Goal: Task Accomplishment & Management: Manage account settings

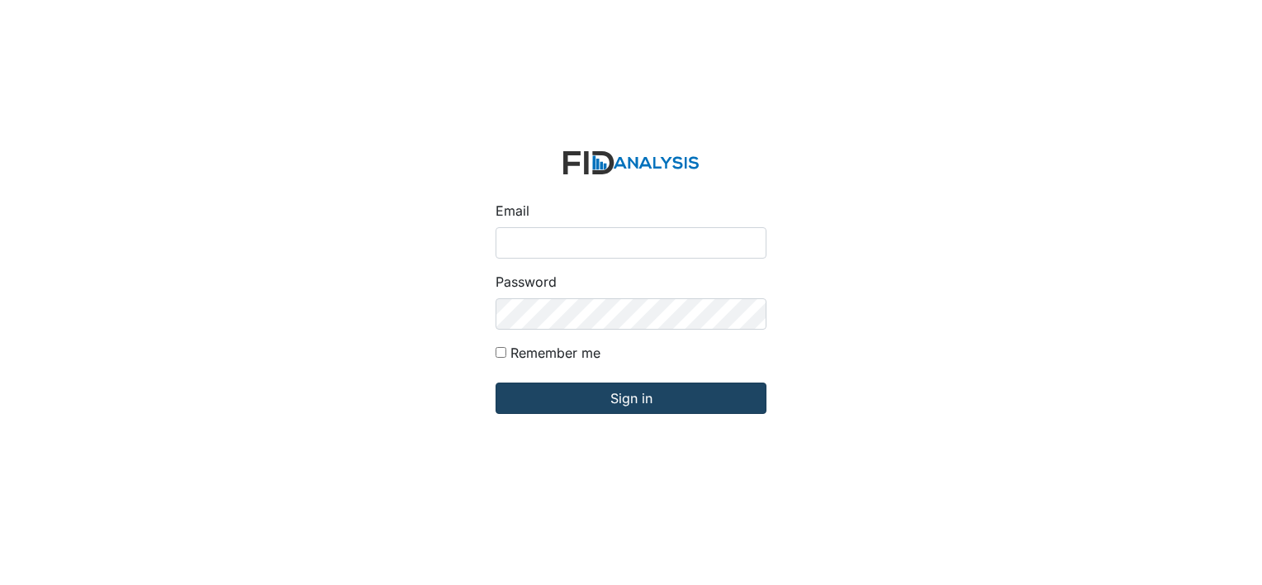
type input "[EMAIL_ADDRESS][DOMAIN_NAME]"
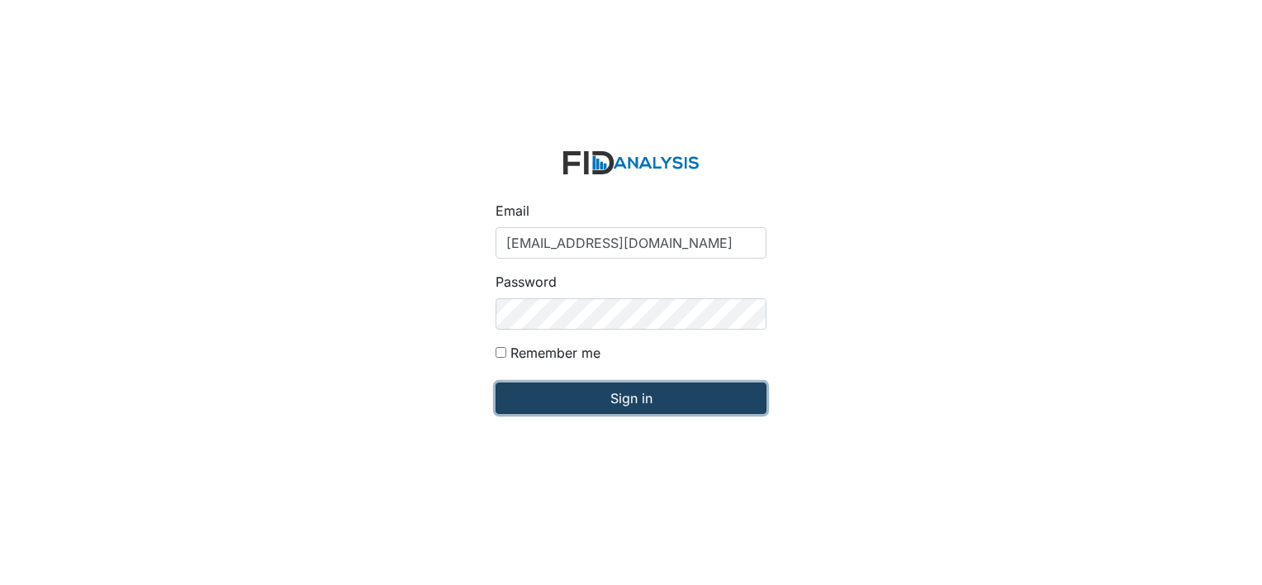
click at [650, 392] on input "Sign in" at bounding box center [630, 397] width 271 height 31
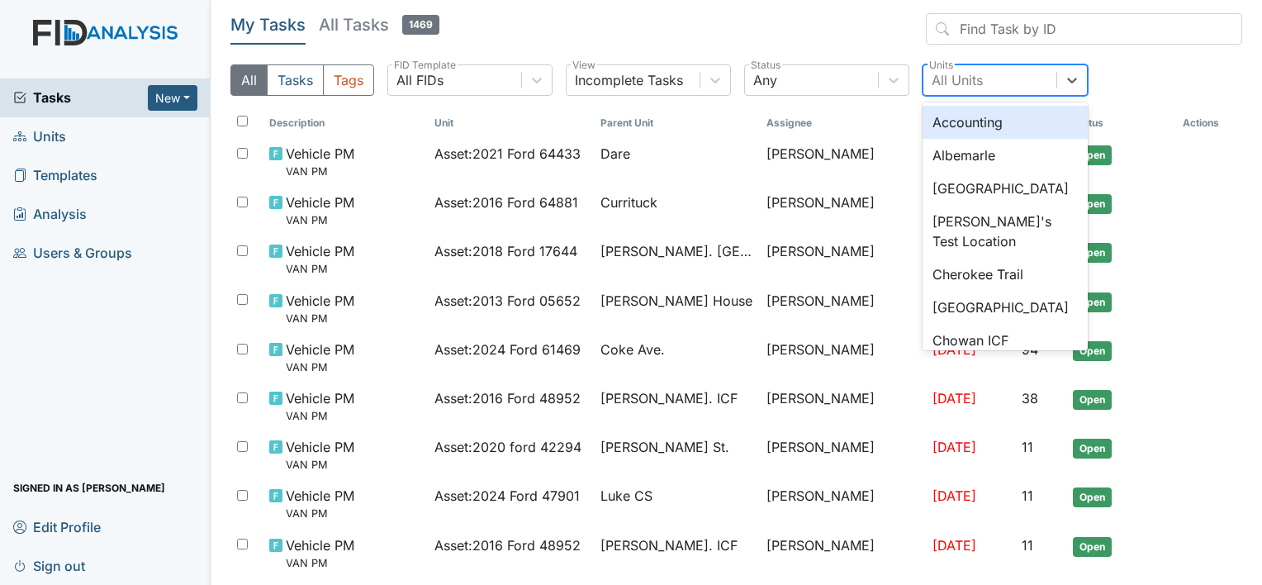
click at [966, 73] on div "All Units" at bounding box center [956, 80] width 51 height 20
click at [952, 149] on div "Albemarle" at bounding box center [1004, 155] width 165 height 33
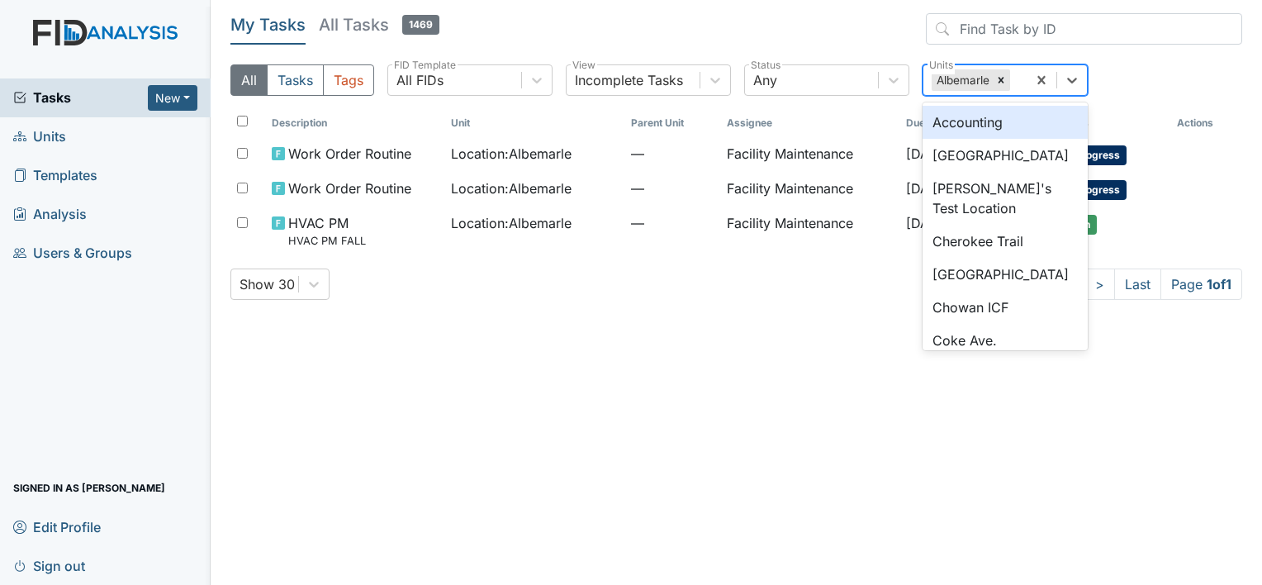
click at [968, 73] on div "Albemarle" at bounding box center [961, 79] width 60 height 21
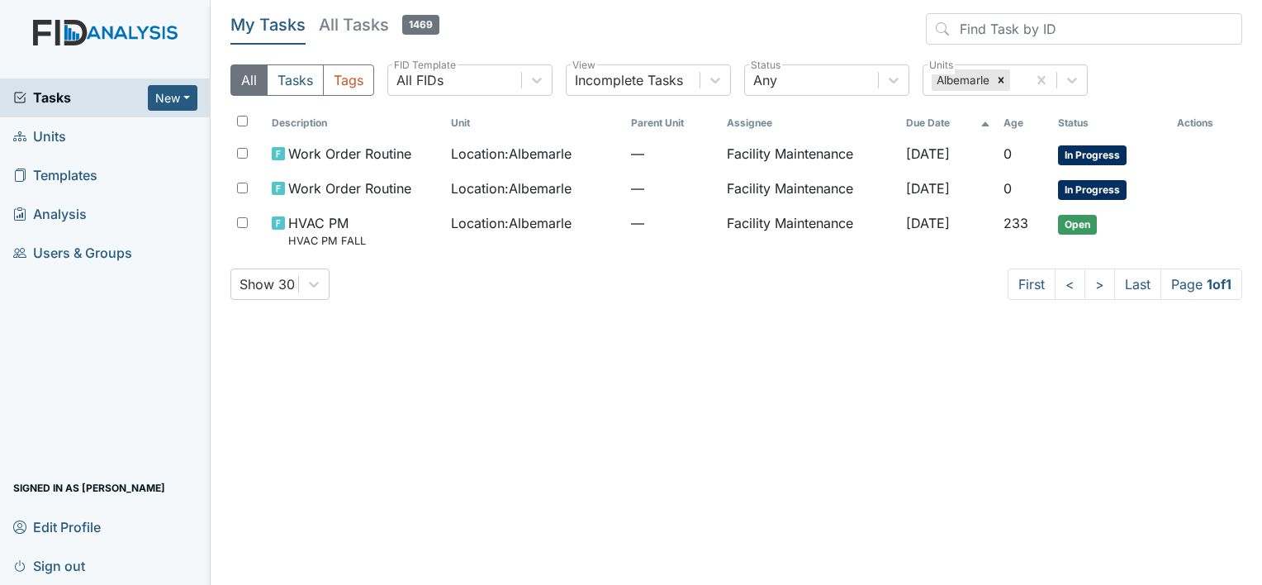
click at [868, 19] on header "My Tasks All Tasks 1469" at bounding box center [735, 32] width 1011 height 38
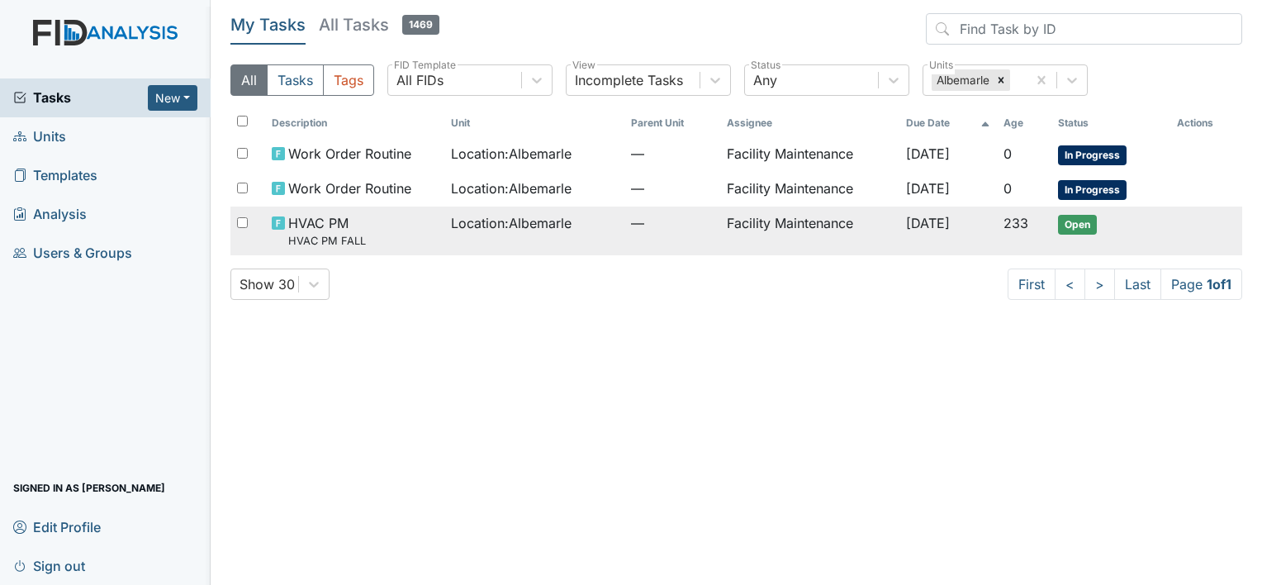
click at [509, 221] on span "Location : Albemarle" at bounding box center [511, 223] width 121 height 20
click at [545, 213] on span "Location : Albemarle" at bounding box center [511, 223] width 121 height 20
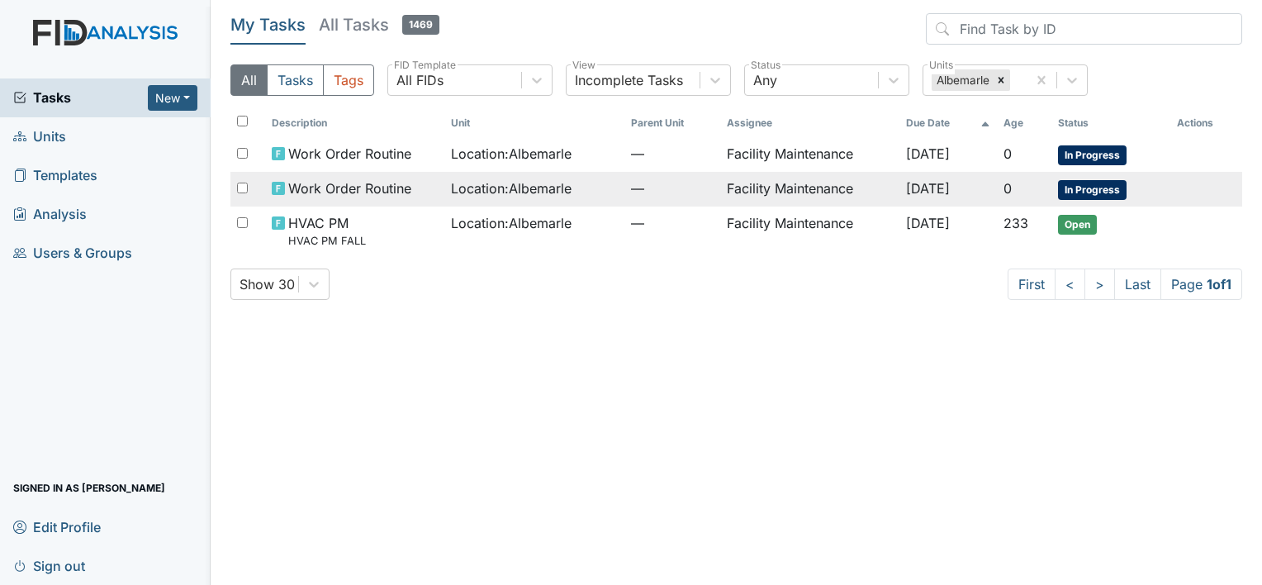
click at [545, 186] on span "Location : Albemarle" at bounding box center [511, 188] width 121 height 20
click at [542, 182] on span "Location : Albemarle" at bounding box center [511, 188] width 121 height 20
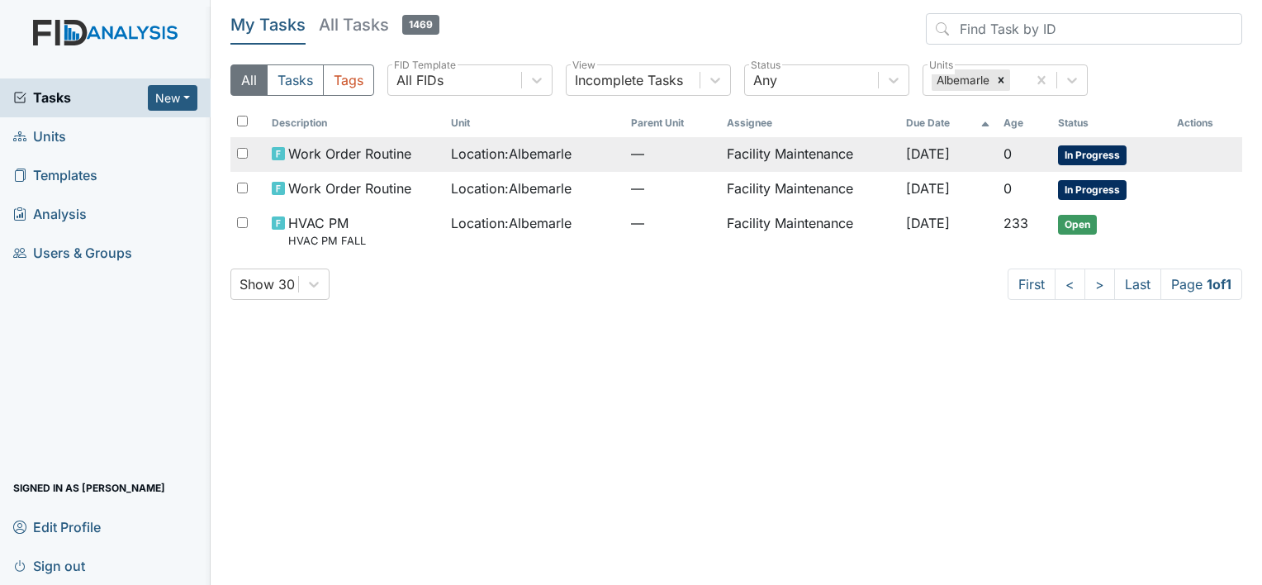
click at [529, 149] on span "Location : Albemarle" at bounding box center [511, 154] width 121 height 20
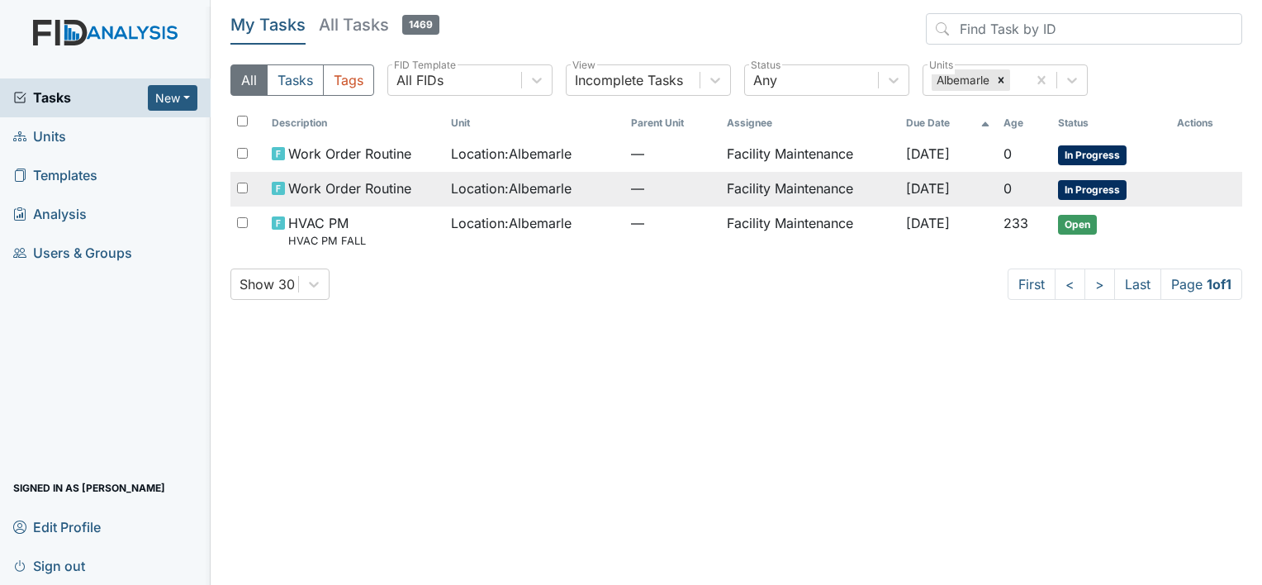
click at [463, 178] on span "Location : Albemarle" at bounding box center [511, 188] width 121 height 20
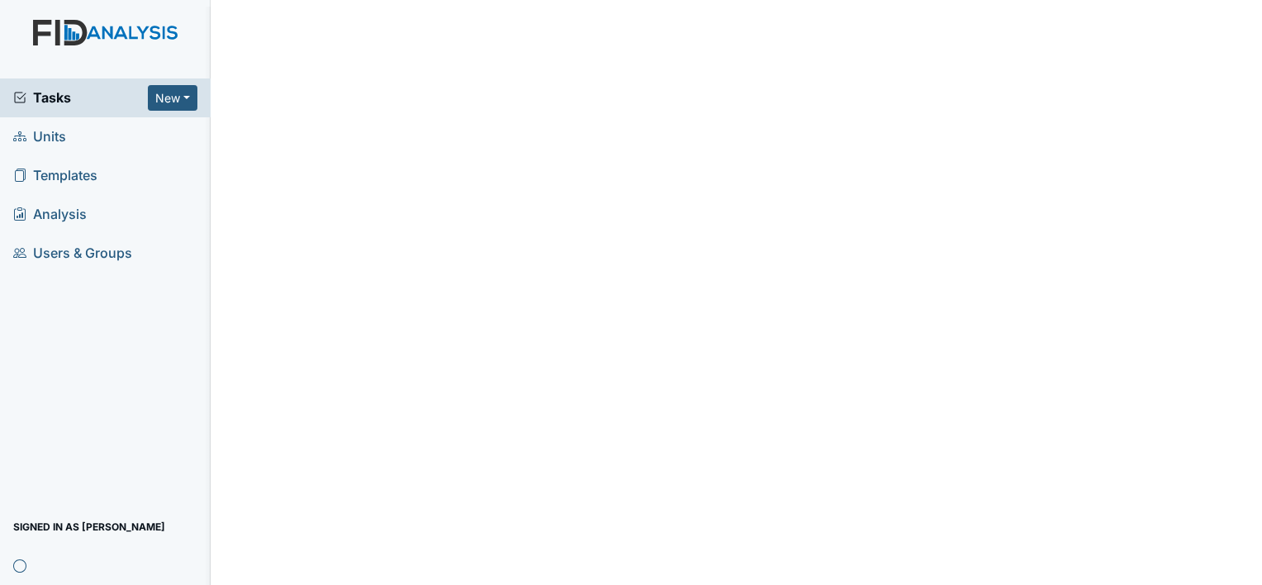
click at [462, 0] on html "Tasks New Form Inspection Document Bundle Units Templates Analysis Users & Grou…" at bounding box center [631, 0] width 1262 height 0
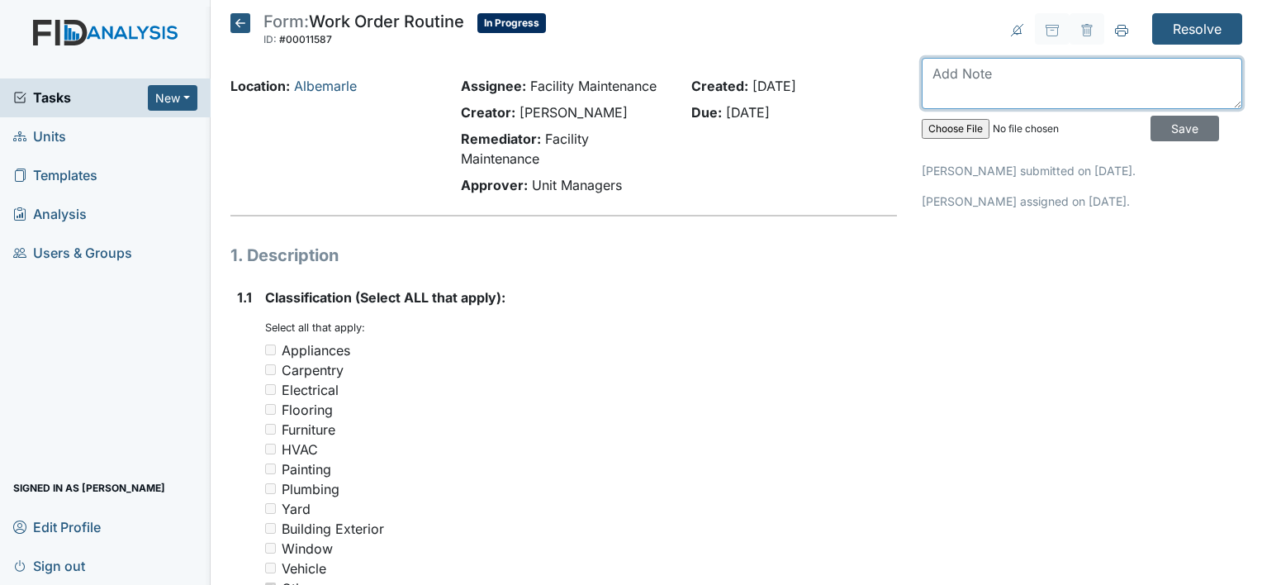
click at [968, 76] on textarea at bounding box center [1081, 83] width 320 height 51
drag, startPoint x: 971, startPoint y: 76, endPoint x: 865, endPoint y: 110, distance: 111.0
click at [954, 80] on textarea "prong is out of the socket" at bounding box center [1081, 83] width 320 height 51
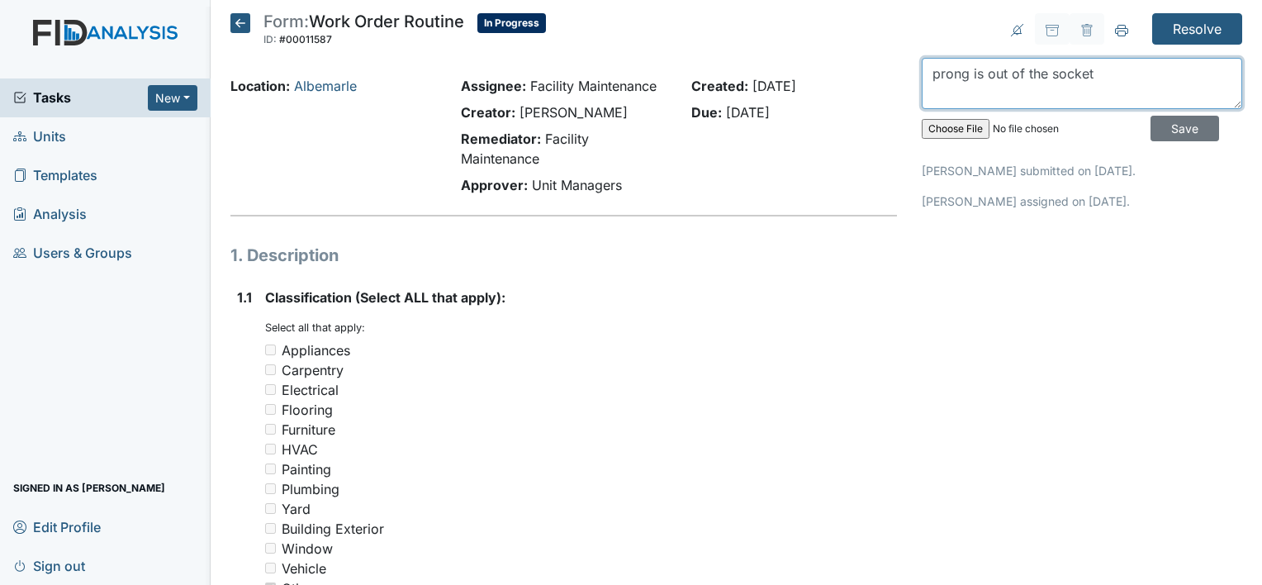
click at [954, 80] on textarea "prong is out of the socket" at bounding box center [1081, 83] width 320 height 51
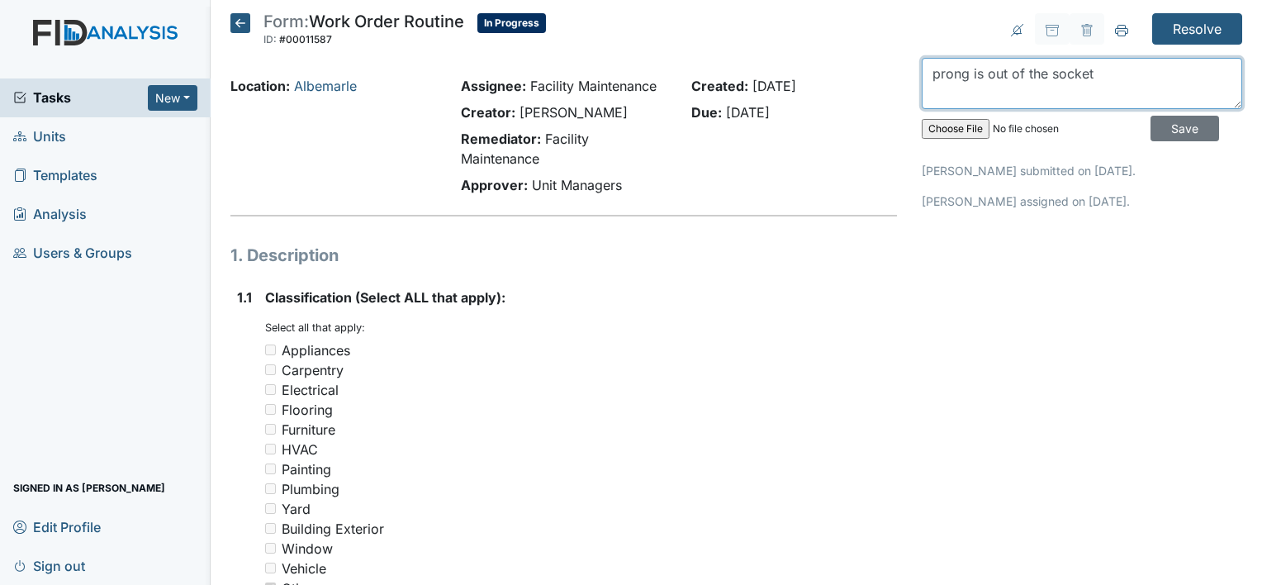
click at [954, 80] on textarea "prong is out of the socket" at bounding box center [1081, 83] width 320 height 51
type textarea "prong is out of the socket"
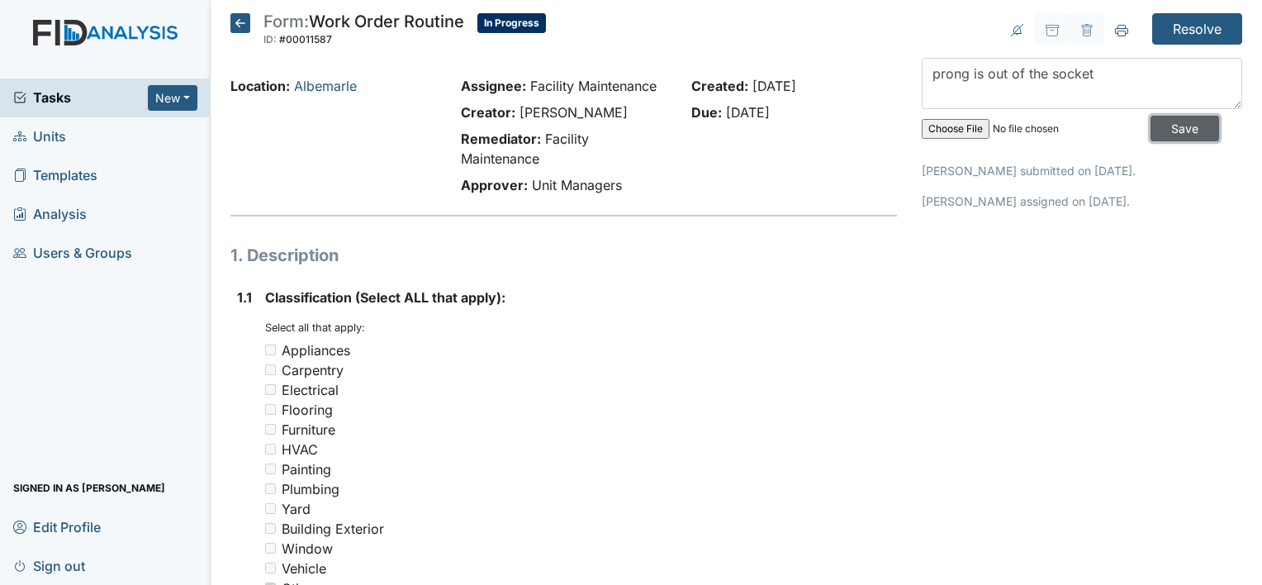
click at [1160, 127] on input "Save" at bounding box center [1184, 129] width 69 height 26
click at [1174, 22] on input "Resolve" at bounding box center [1197, 28] width 90 height 31
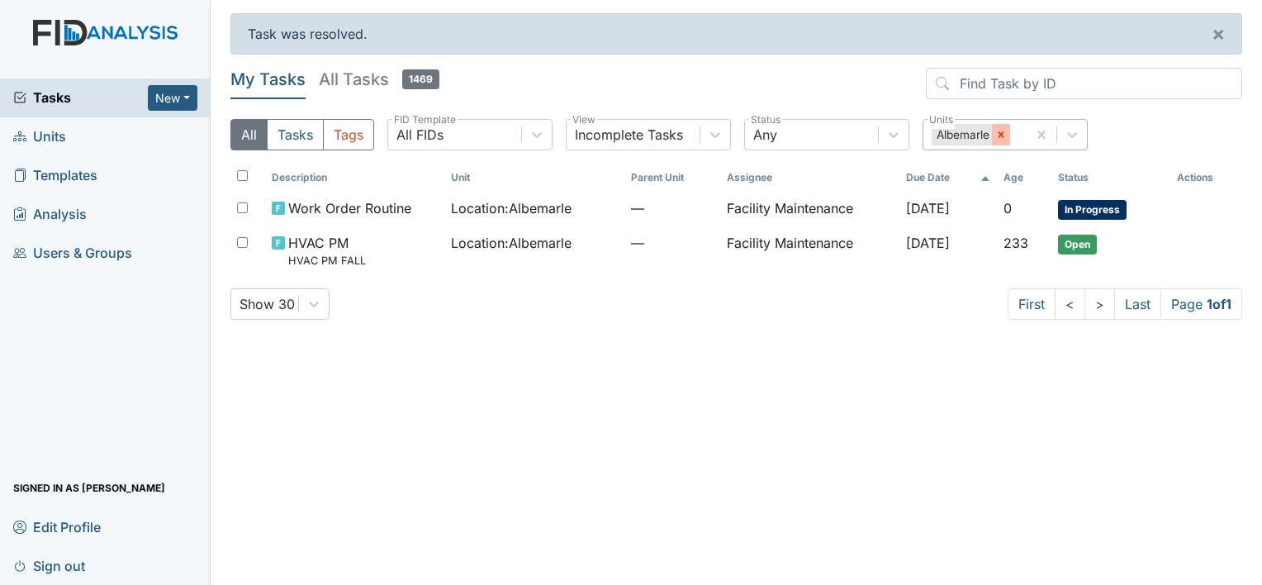
click at [1008, 135] on div at bounding box center [1001, 134] width 18 height 21
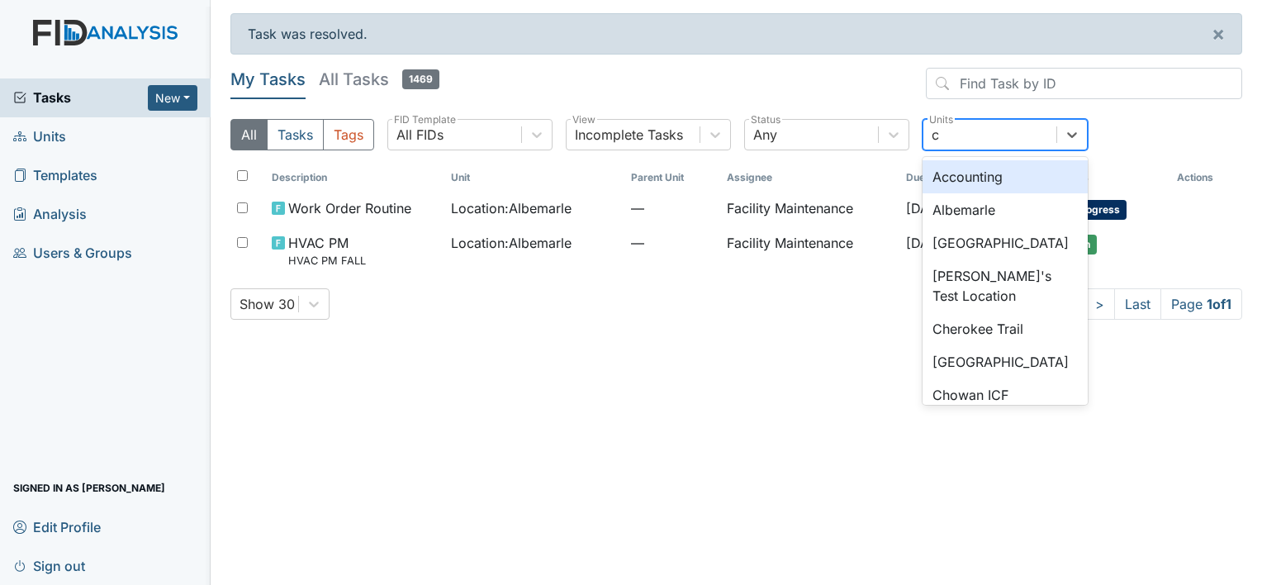
type input "ch"
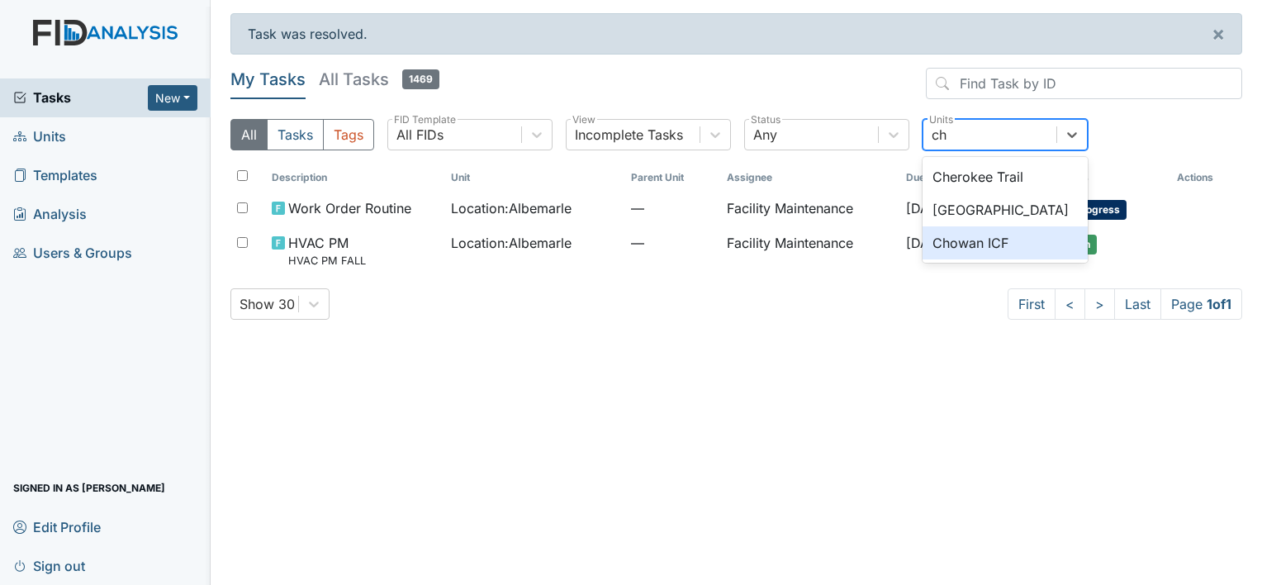
click at [964, 241] on div "Chowan ICF" at bounding box center [1004, 242] width 165 height 33
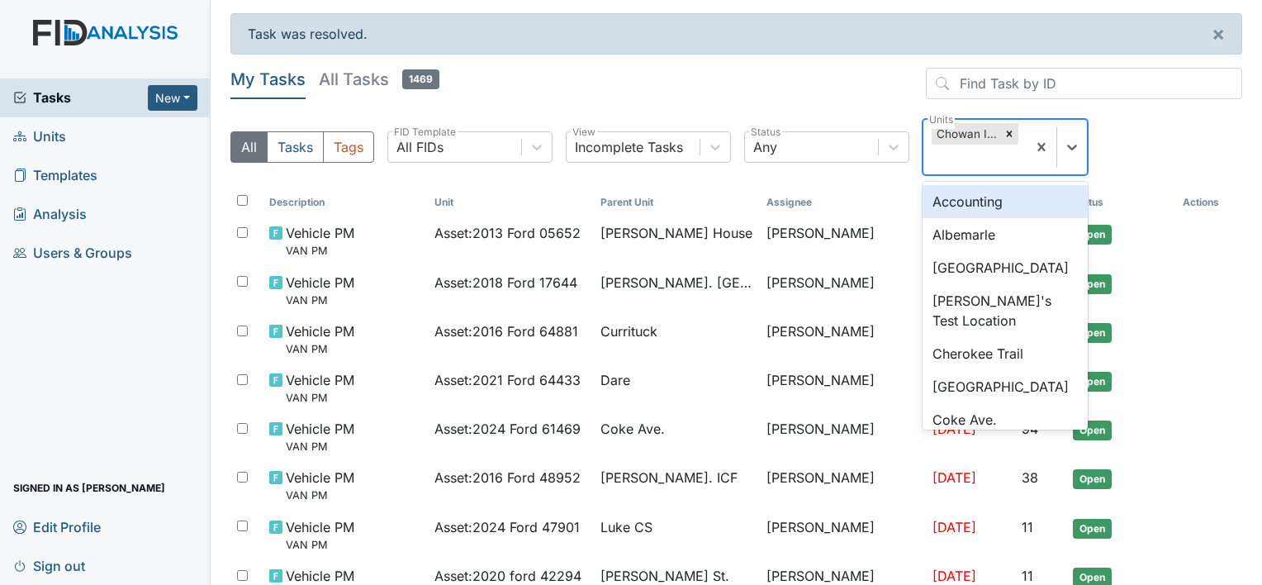
click at [975, 133] on div "Chowan ICF" at bounding box center [965, 133] width 69 height 21
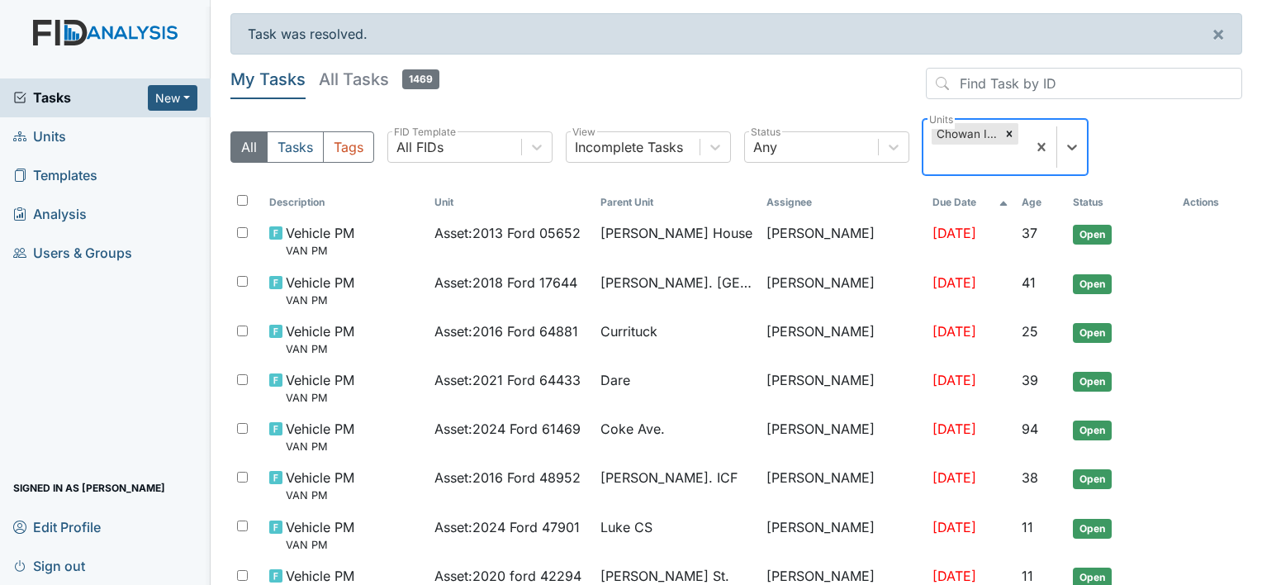
click at [963, 130] on div "Chowan ICF" at bounding box center [965, 133] width 69 height 21
click at [1001, 131] on div at bounding box center [1009, 133] width 18 height 21
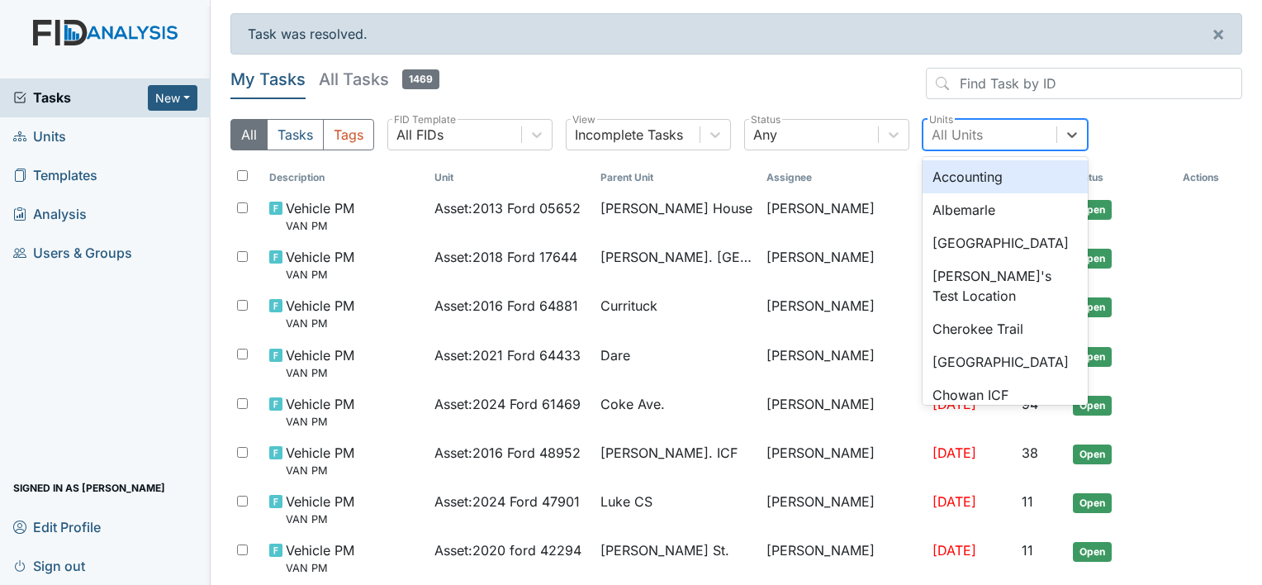
click at [969, 135] on div "All Units" at bounding box center [956, 135] width 51 height 20
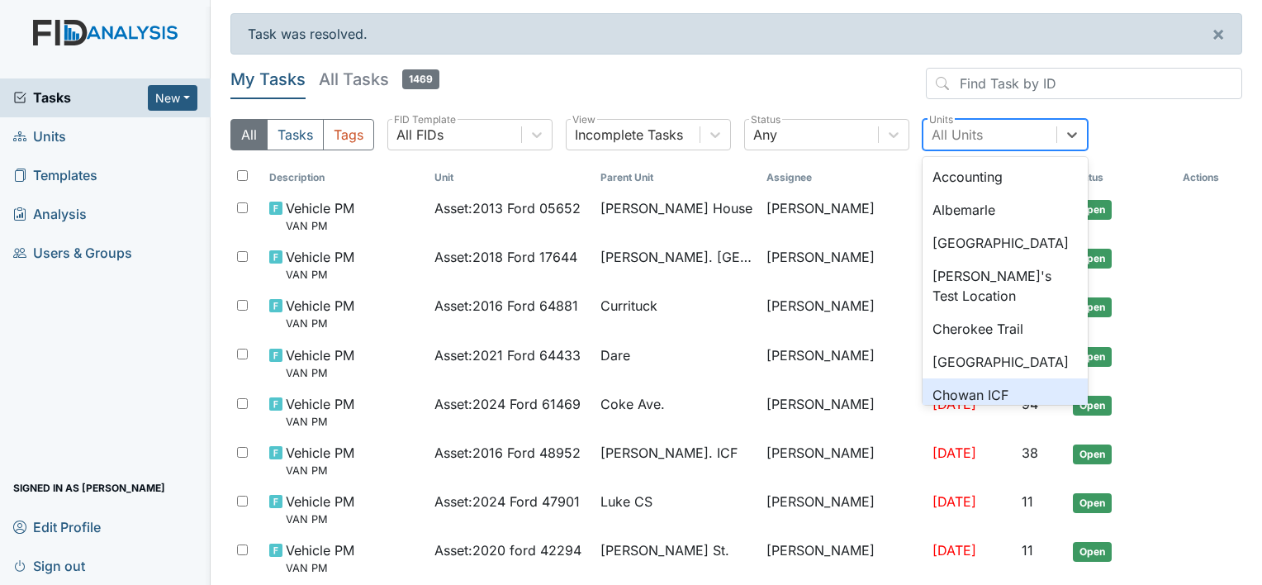
click at [954, 389] on div "Chowan ICF" at bounding box center [1004, 394] width 165 height 33
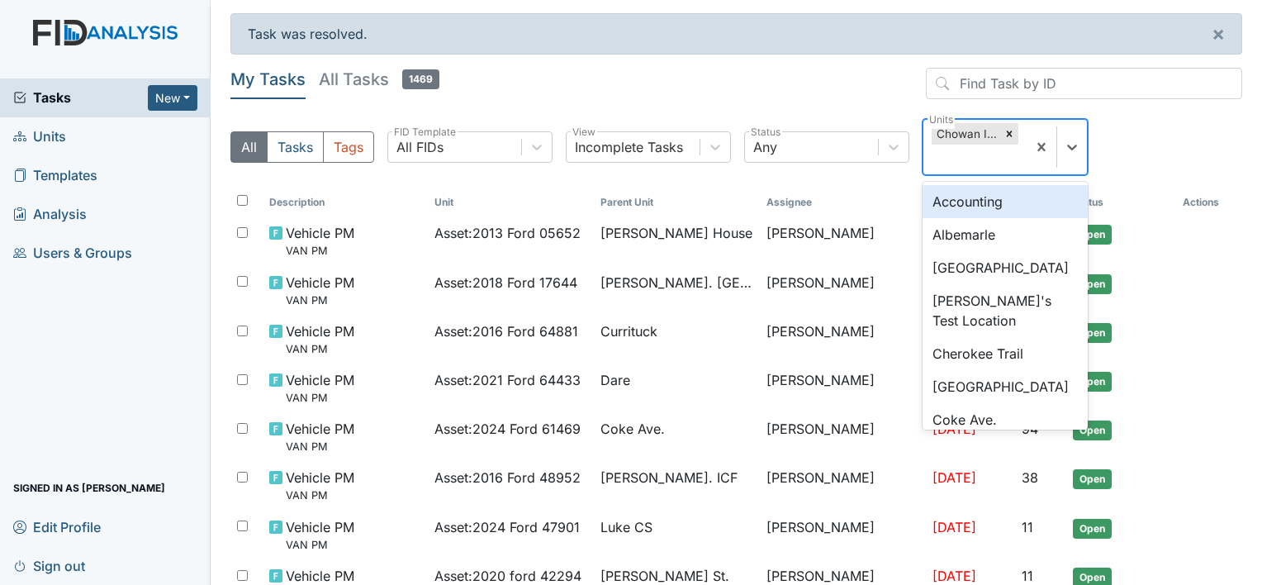
click at [963, 129] on div "Chowan ICF" at bounding box center [965, 133] width 69 height 21
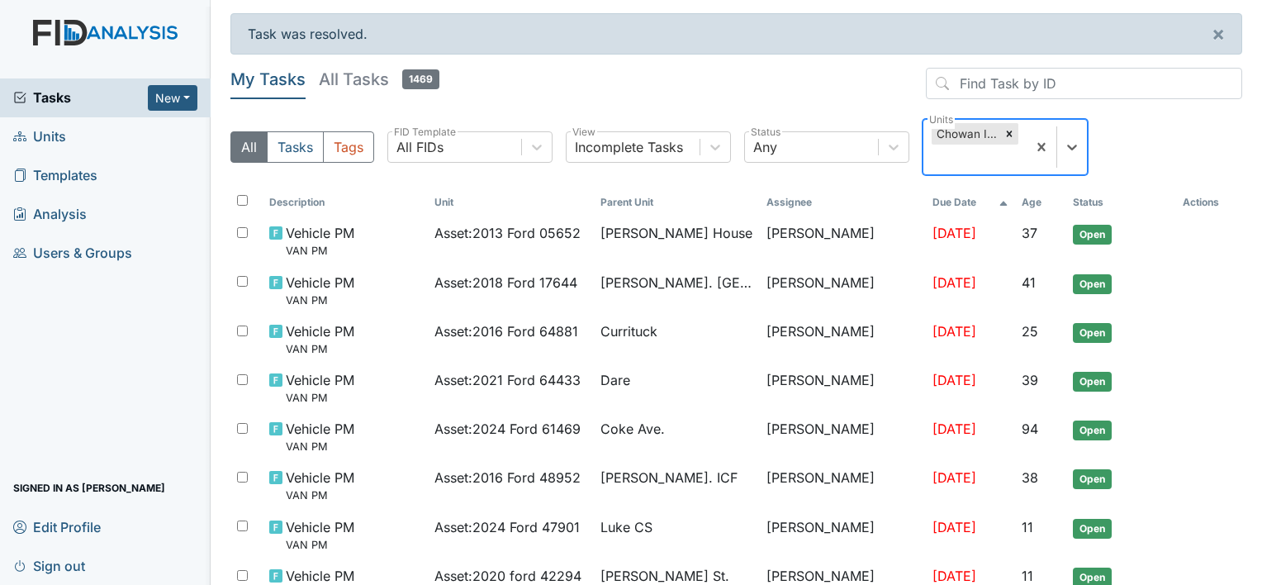
click at [963, 129] on div "Chowan ICF" at bounding box center [965, 133] width 69 height 21
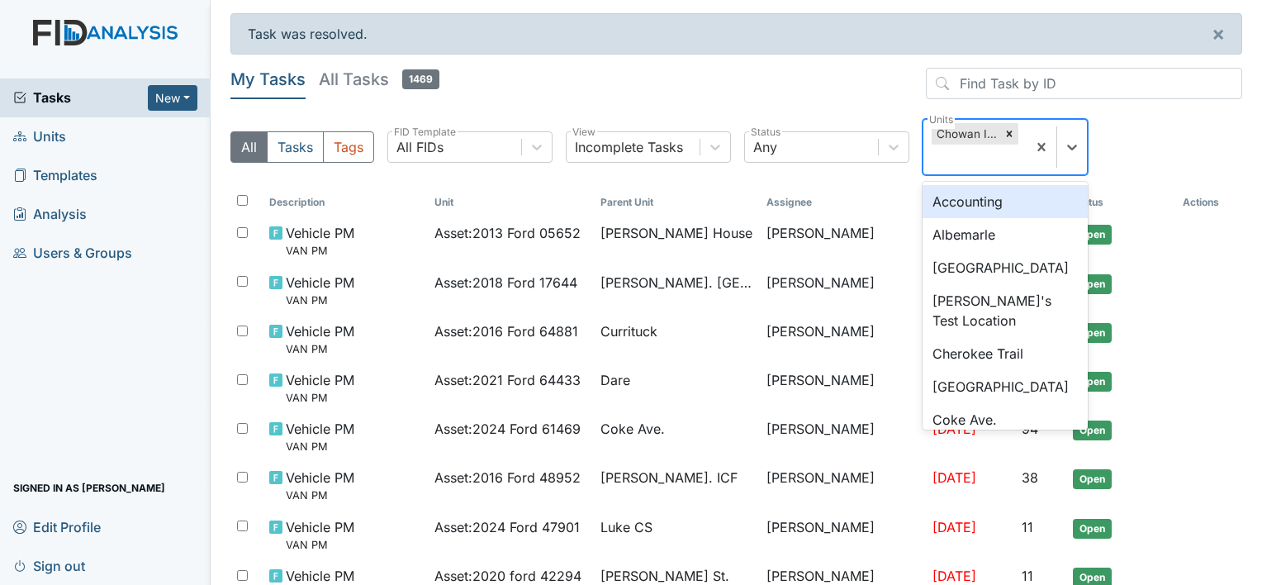
click at [963, 129] on div "Chowan ICF" at bounding box center [965, 133] width 69 height 21
click at [864, 161] on div "Any" at bounding box center [811, 147] width 133 height 30
click at [969, 130] on div "Chowan ICF" at bounding box center [965, 133] width 69 height 21
click at [1011, 132] on icon at bounding box center [1009, 134] width 12 height 12
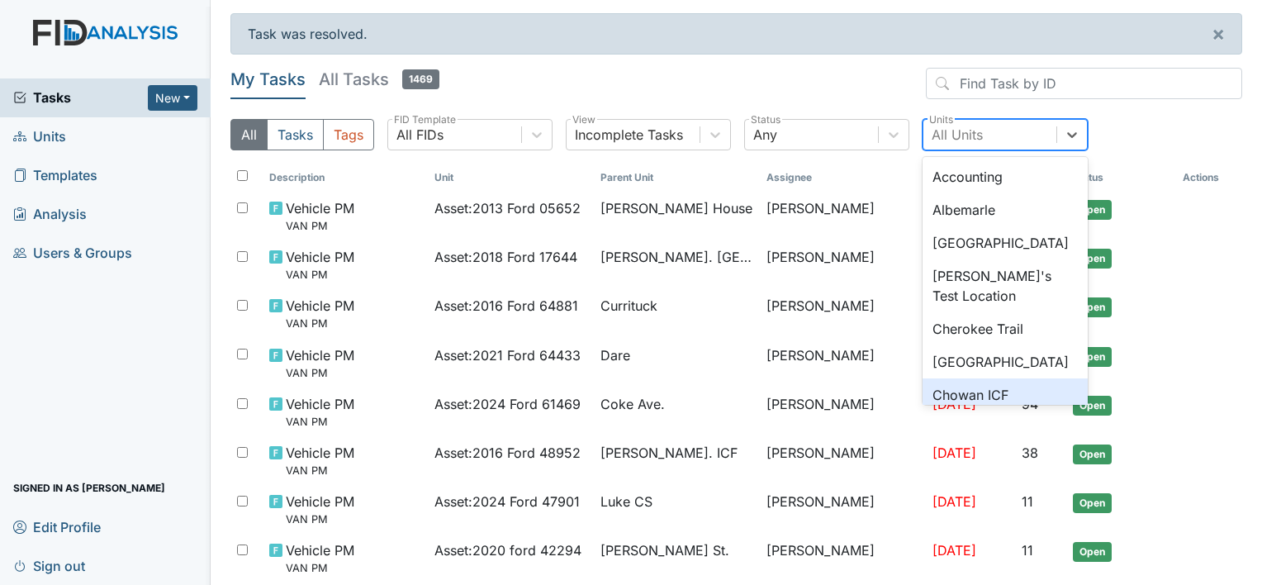
click at [961, 386] on div "Chowan ICF" at bounding box center [1004, 394] width 165 height 33
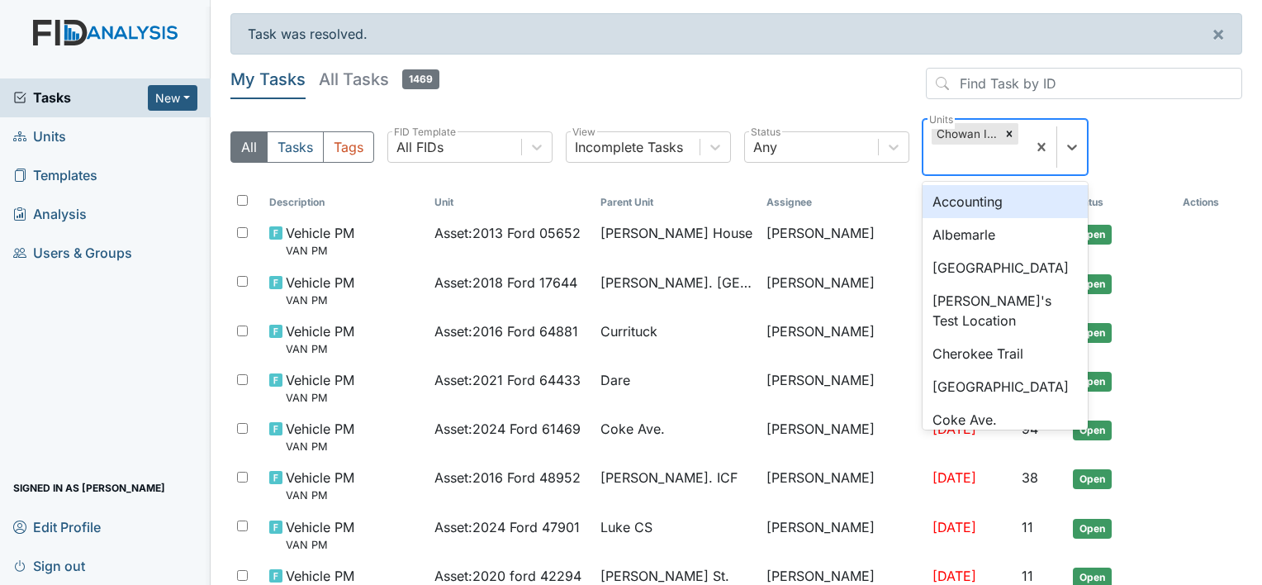
click at [970, 132] on div "Chowan ICF" at bounding box center [965, 133] width 69 height 21
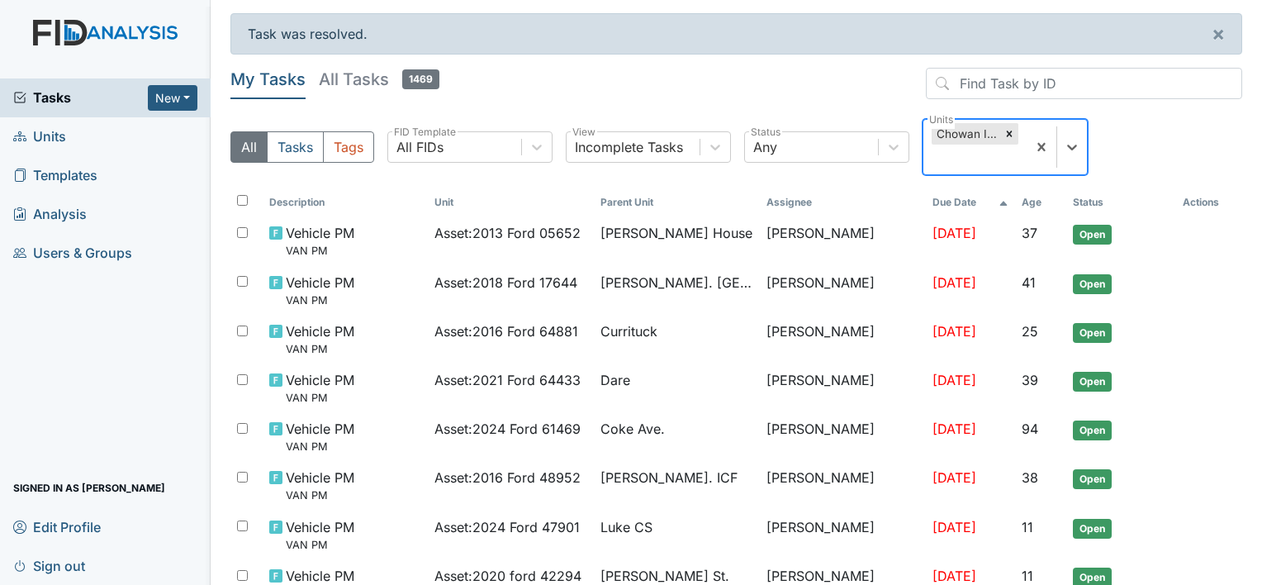
click at [970, 132] on div "Chowan ICF" at bounding box center [965, 133] width 69 height 21
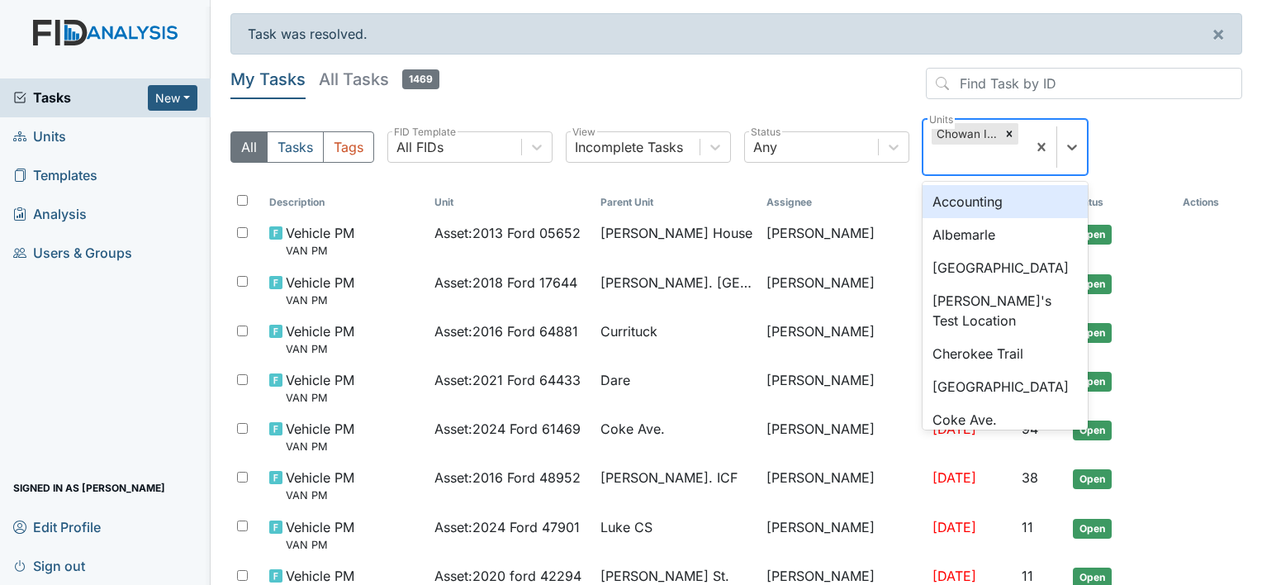
click at [970, 132] on div "Chowan ICF" at bounding box center [965, 133] width 69 height 21
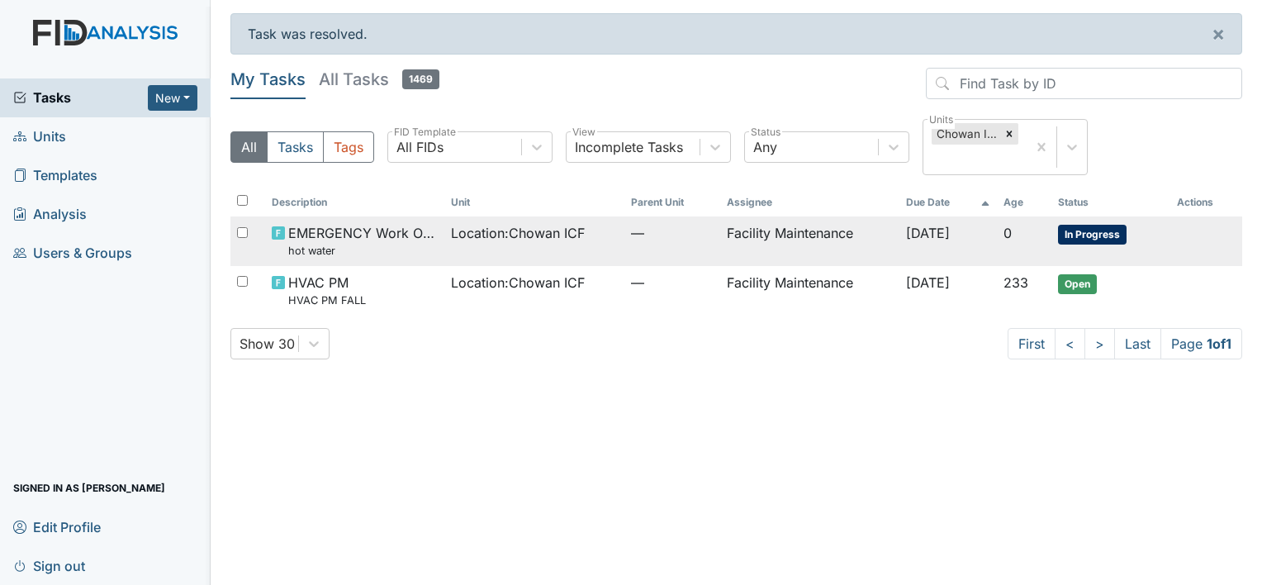
click at [801, 227] on td "Facility Maintenance" at bounding box center [810, 240] width 180 height 49
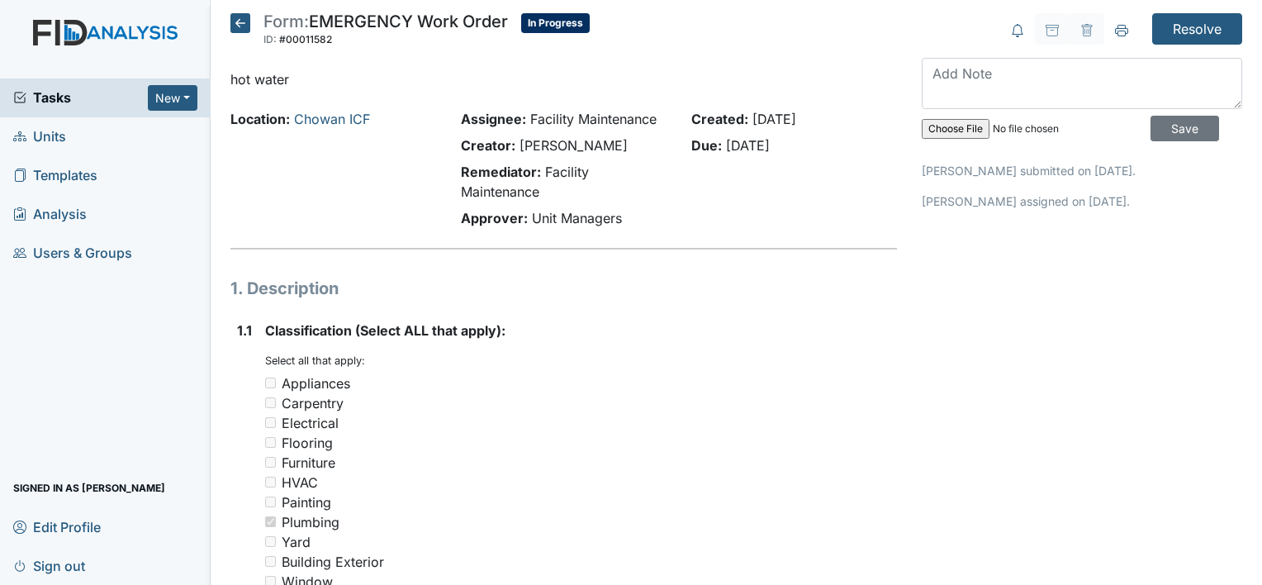
click at [938, 65] on textarea at bounding box center [1081, 83] width 320 height 51
click at [946, 66] on textarea "hot water is working" at bounding box center [1081, 83] width 320 height 51
click at [1047, 73] on textarea "hot water is working" at bounding box center [1081, 83] width 320 height 51
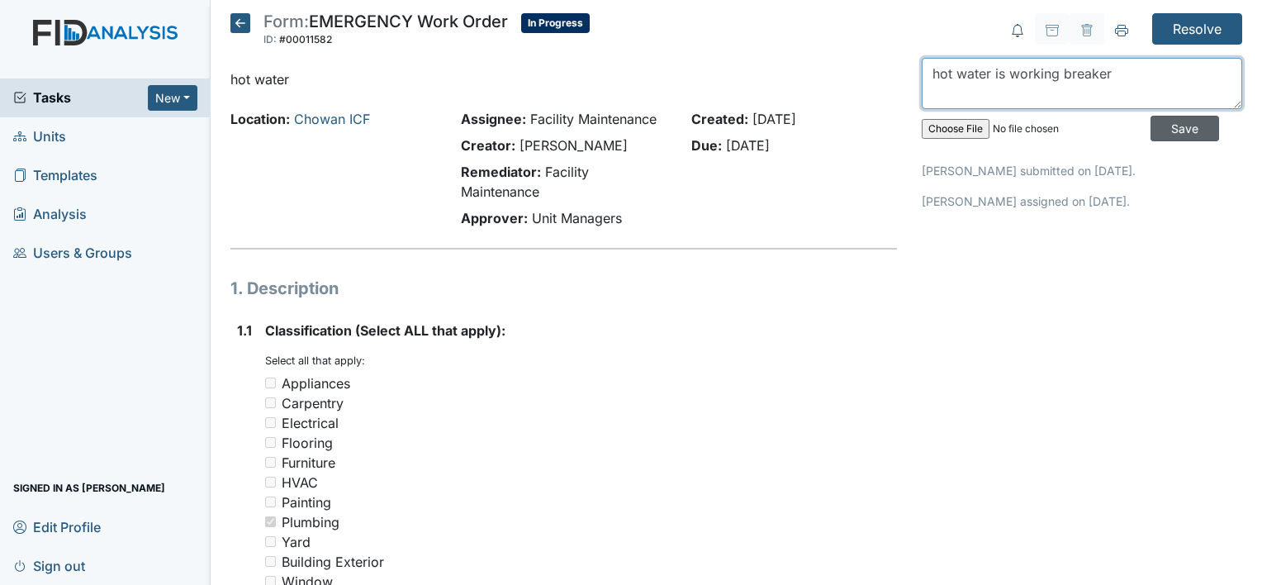
type textarea "hot water is working breaker"
click at [1161, 122] on input "Save" at bounding box center [1184, 129] width 69 height 26
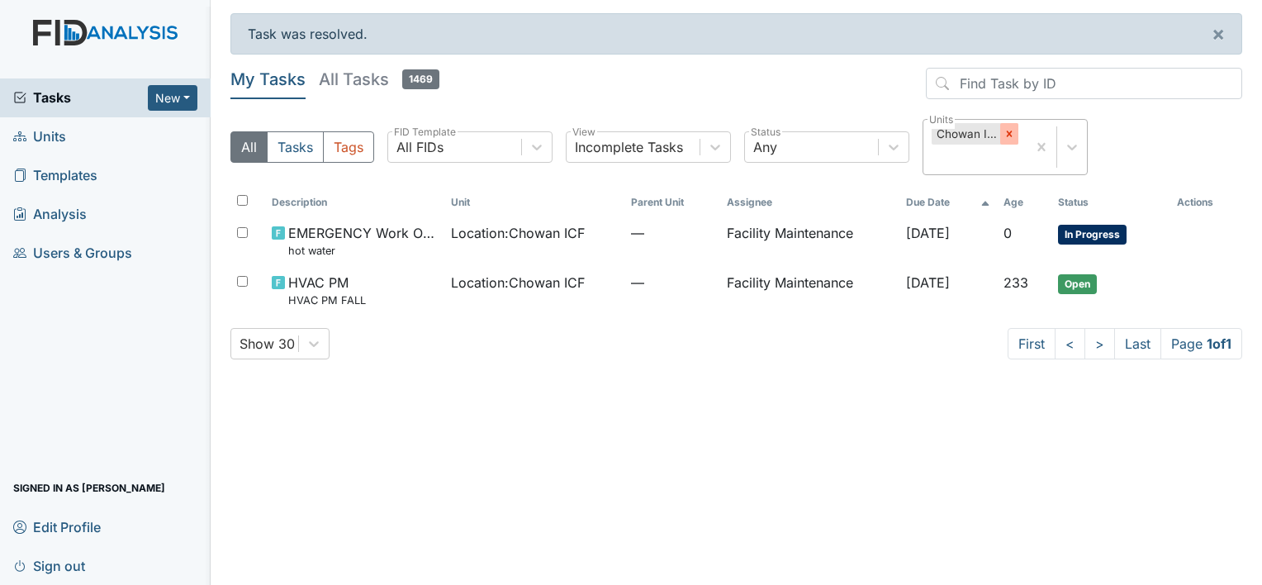
click at [1009, 130] on icon at bounding box center [1009, 134] width 12 height 12
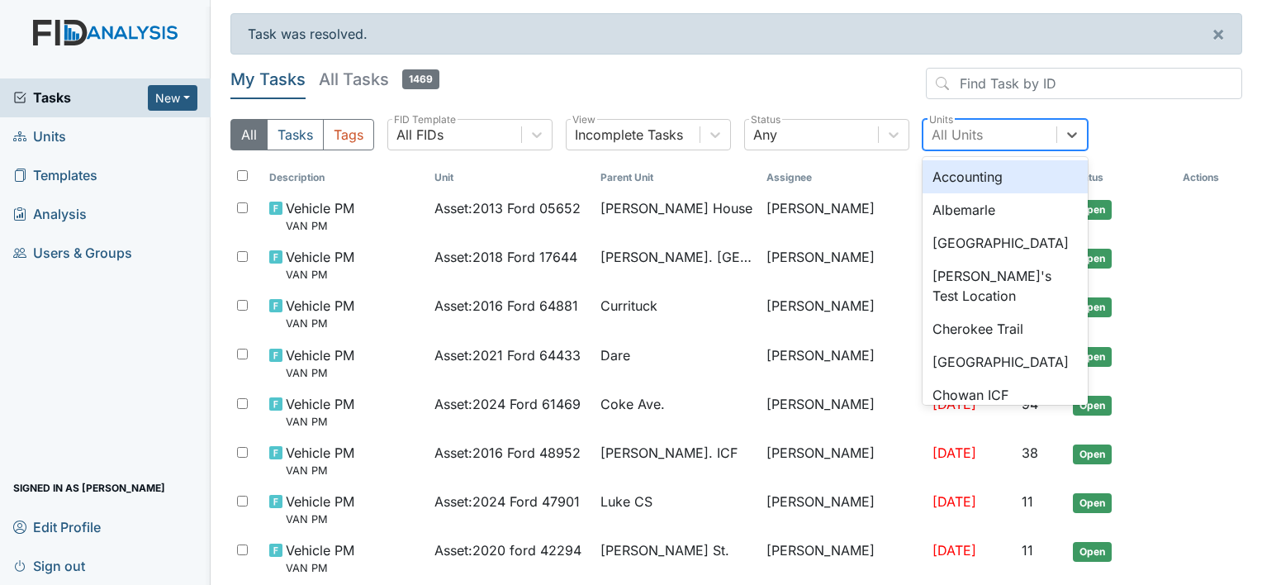
click at [962, 129] on div "All Units" at bounding box center [956, 135] width 51 height 20
type input "co"
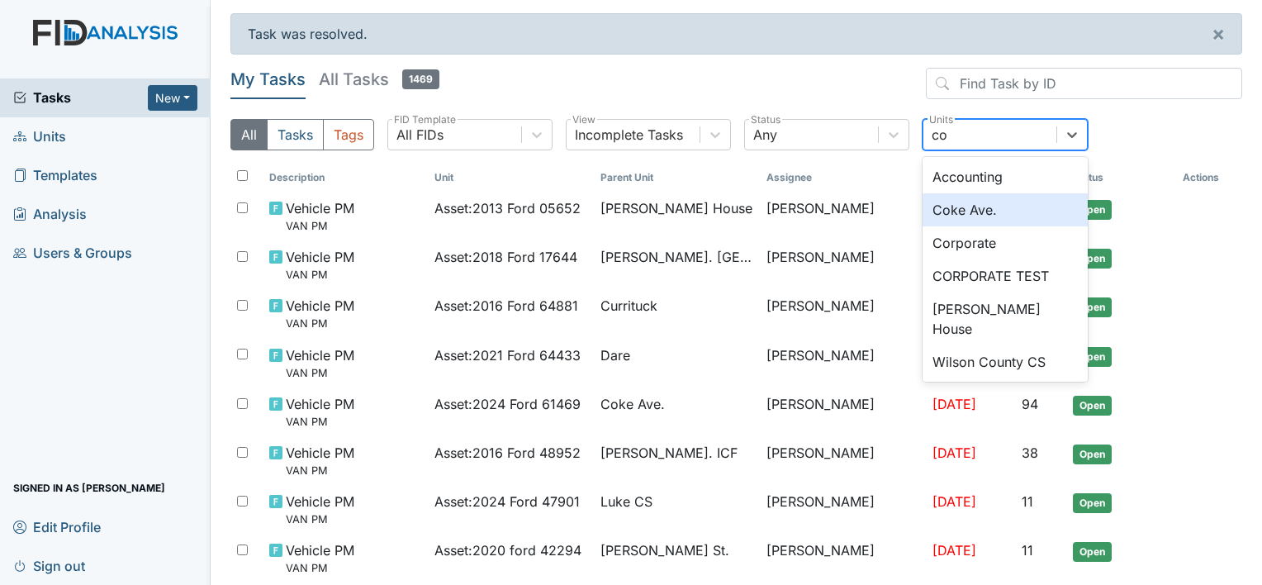
click at [957, 207] on div "Coke Ave." at bounding box center [1004, 209] width 165 height 33
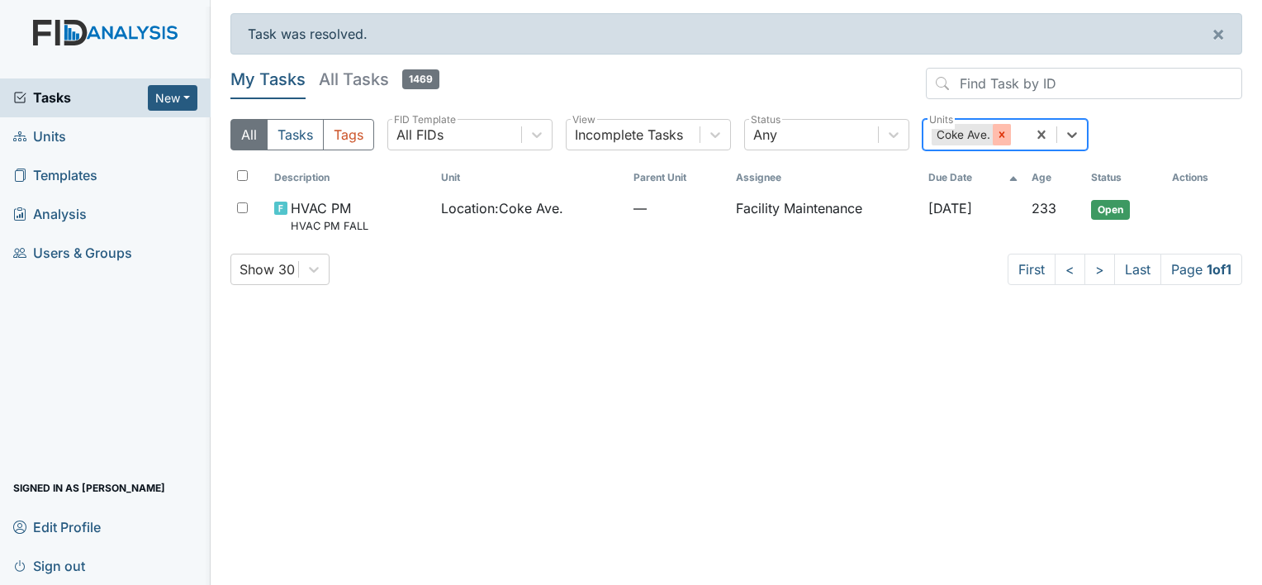
click at [1000, 134] on icon at bounding box center [1001, 134] width 6 height 6
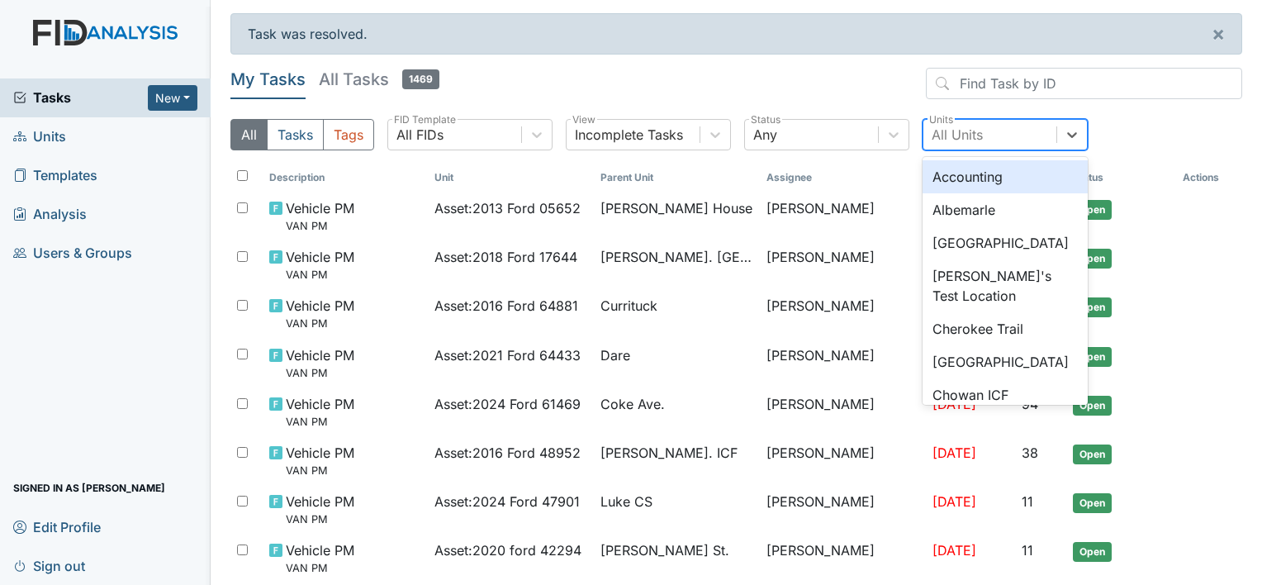
click at [960, 139] on div "All Units" at bounding box center [956, 135] width 51 height 20
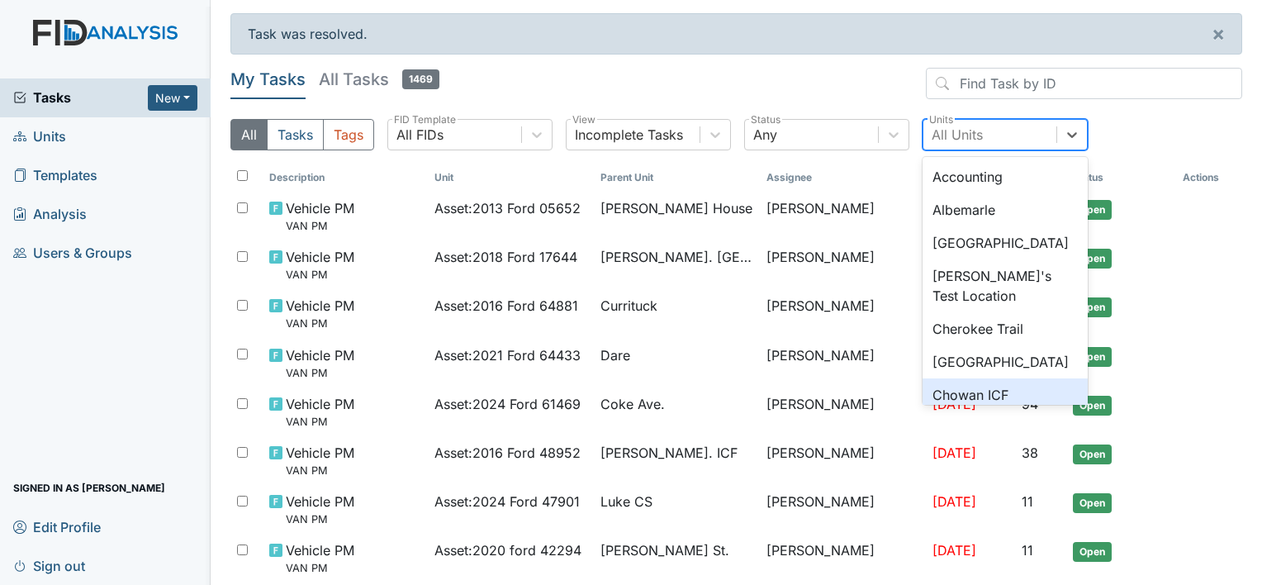
click at [981, 390] on div "Chowan ICF" at bounding box center [1004, 394] width 165 height 33
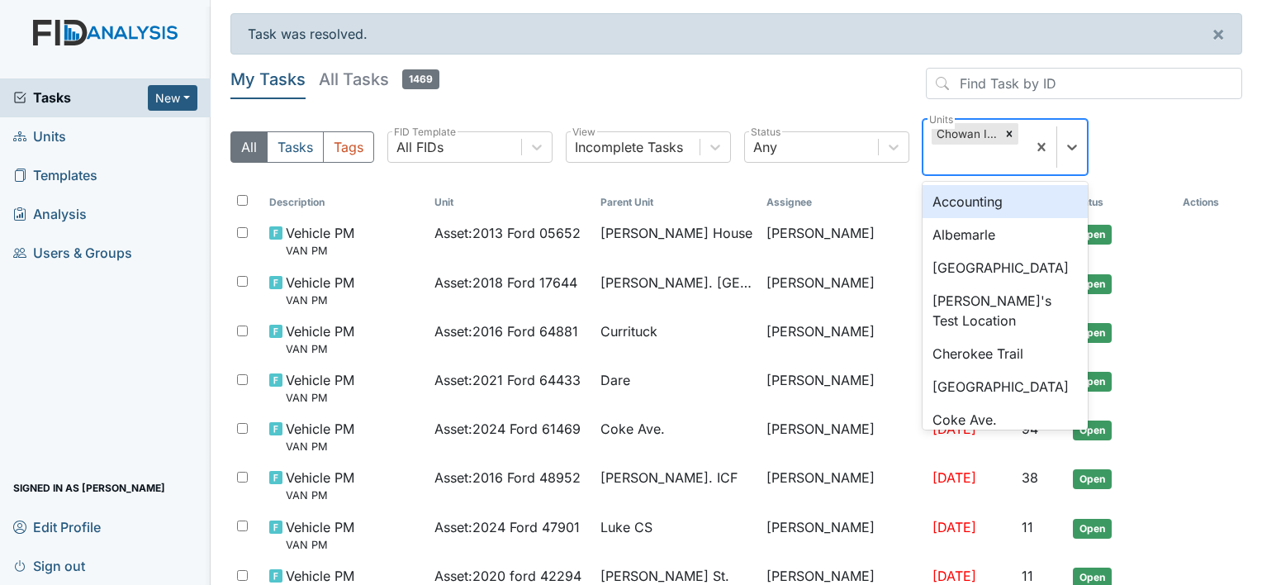
click at [968, 129] on div "Chowan ICF" at bounding box center [965, 133] width 69 height 21
click at [968, 131] on div "Chowan ICF" at bounding box center [965, 133] width 69 height 21
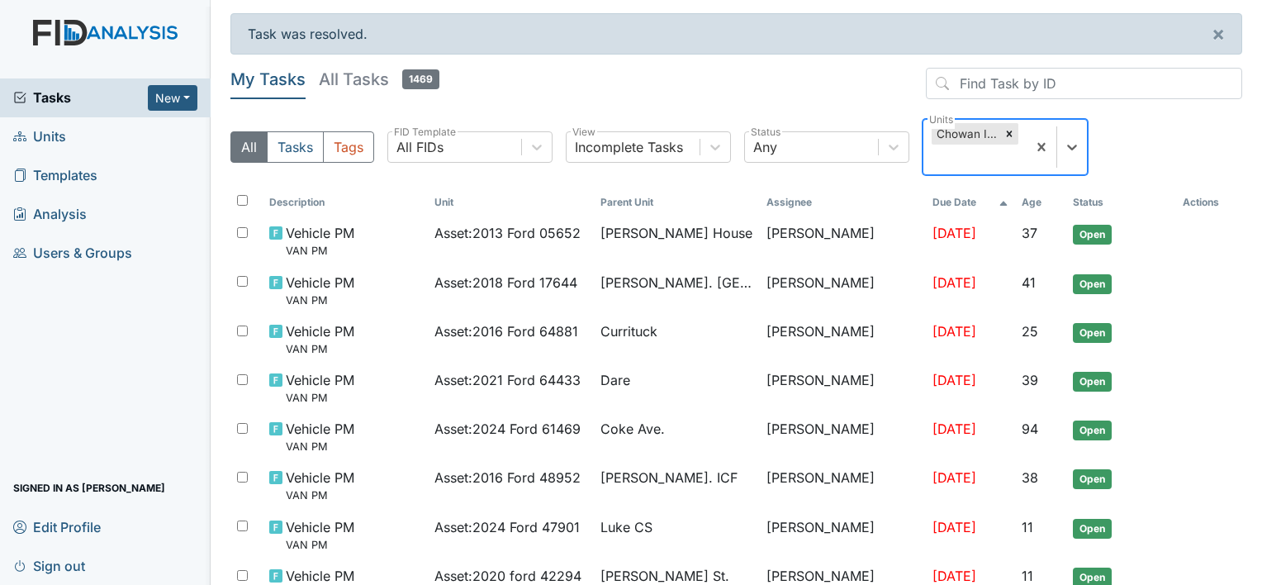
click at [963, 128] on div "Chowan ICF" at bounding box center [965, 133] width 69 height 21
click at [969, 135] on div "Chowan ICF" at bounding box center [965, 133] width 69 height 21
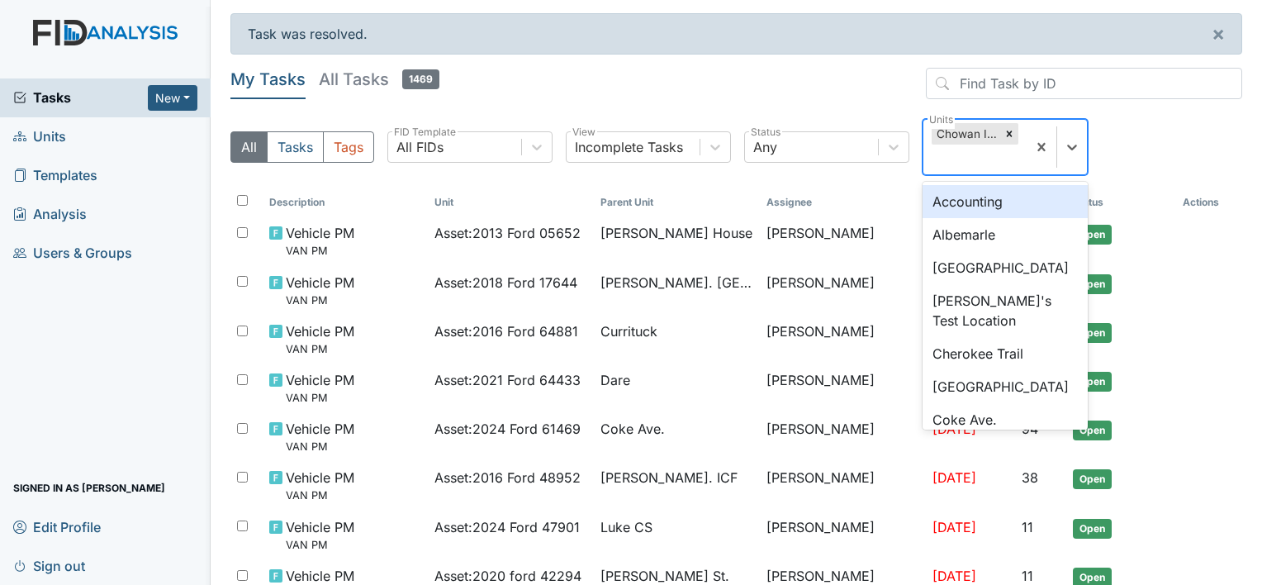
click at [964, 129] on div "Chowan ICF" at bounding box center [965, 133] width 69 height 21
click at [962, 131] on div "Chowan ICF" at bounding box center [965, 133] width 69 height 21
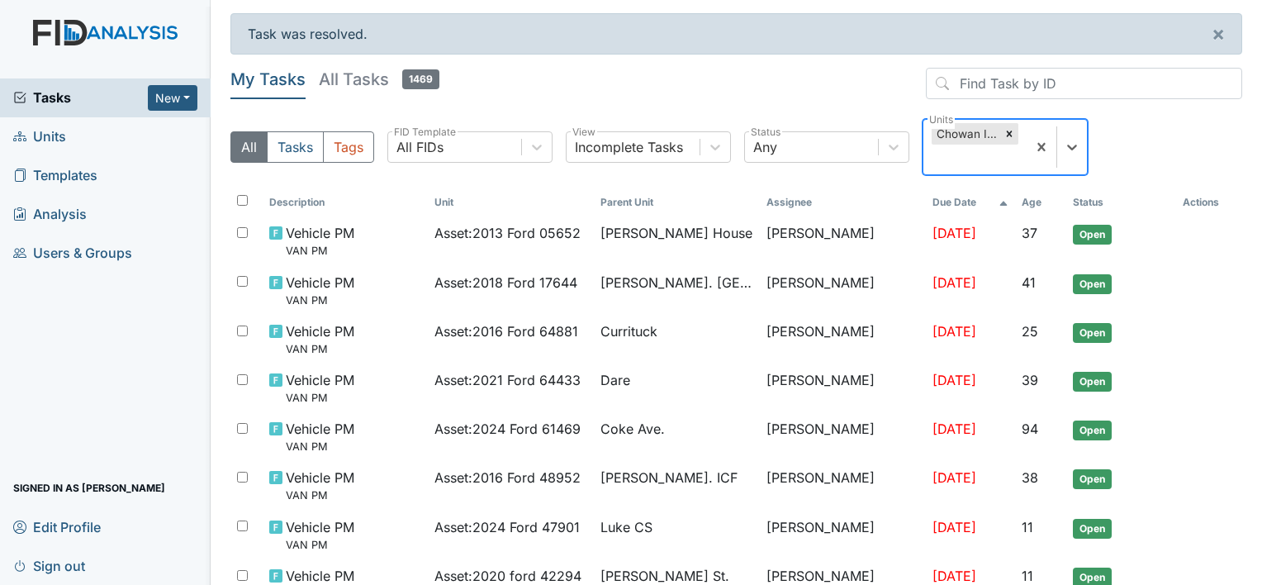
click at [962, 131] on div "Chowan ICF" at bounding box center [965, 133] width 69 height 21
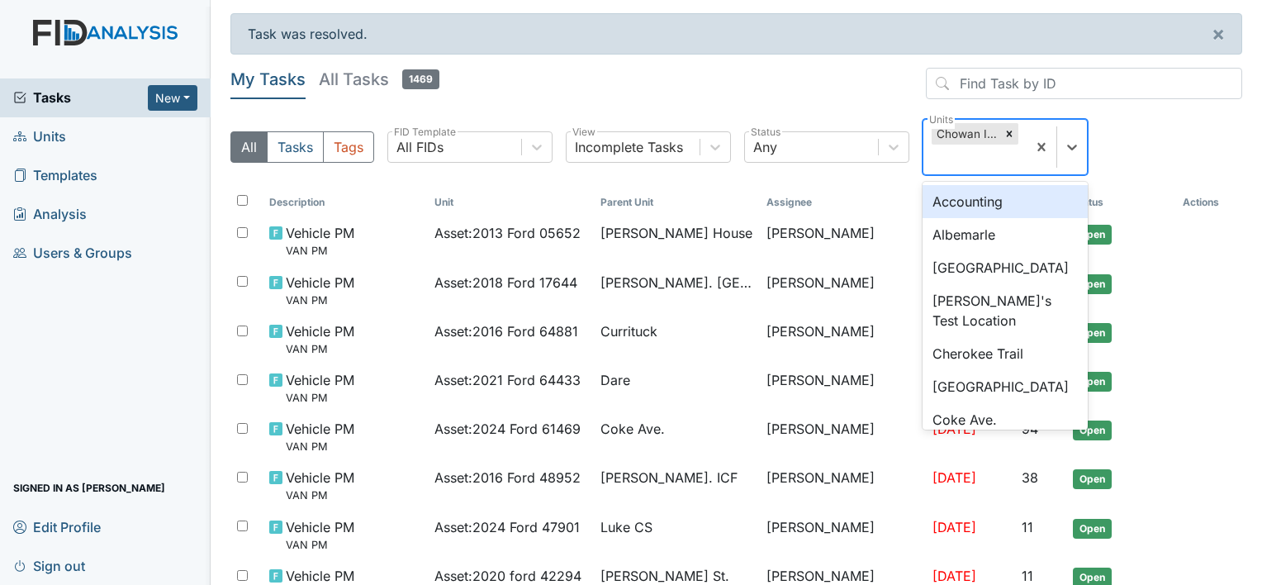
click at [962, 131] on div "Chowan ICF" at bounding box center [965, 133] width 69 height 21
click at [1007, 135] on icon at bounding box center [1009, 134] width 6 height 6
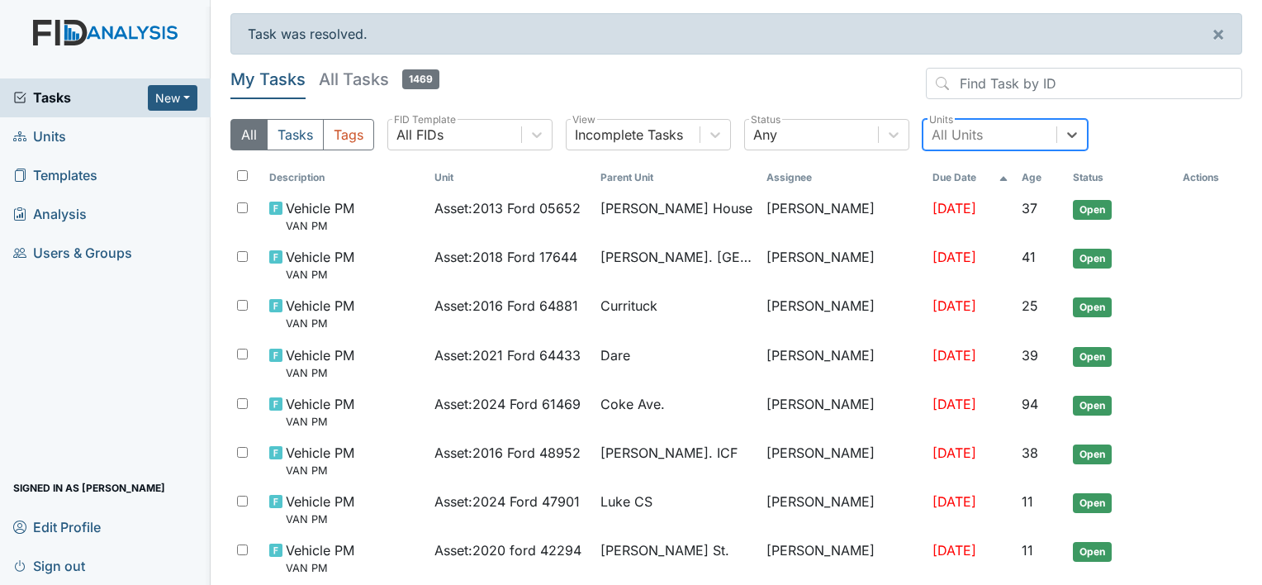
click at [938, 132] on div "All Units" at bounding box center [956, 135] width 51 height 20
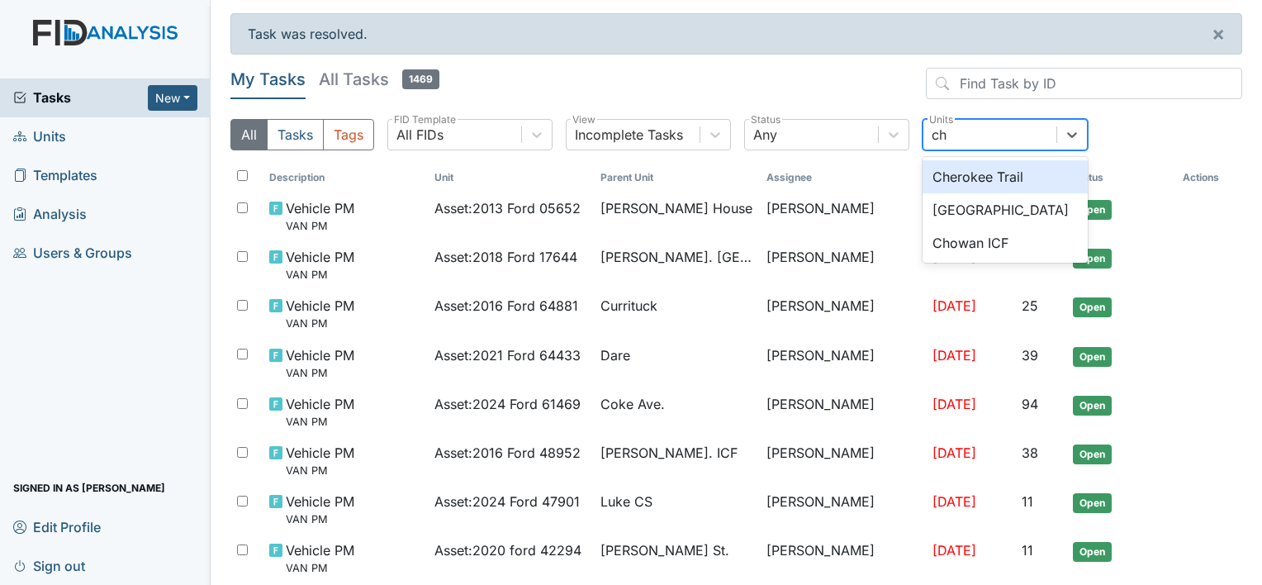
type input "cho"
click at [954, 172] on div "Chowan ICF" at bounding box center [1004, 176] width 165 height 33
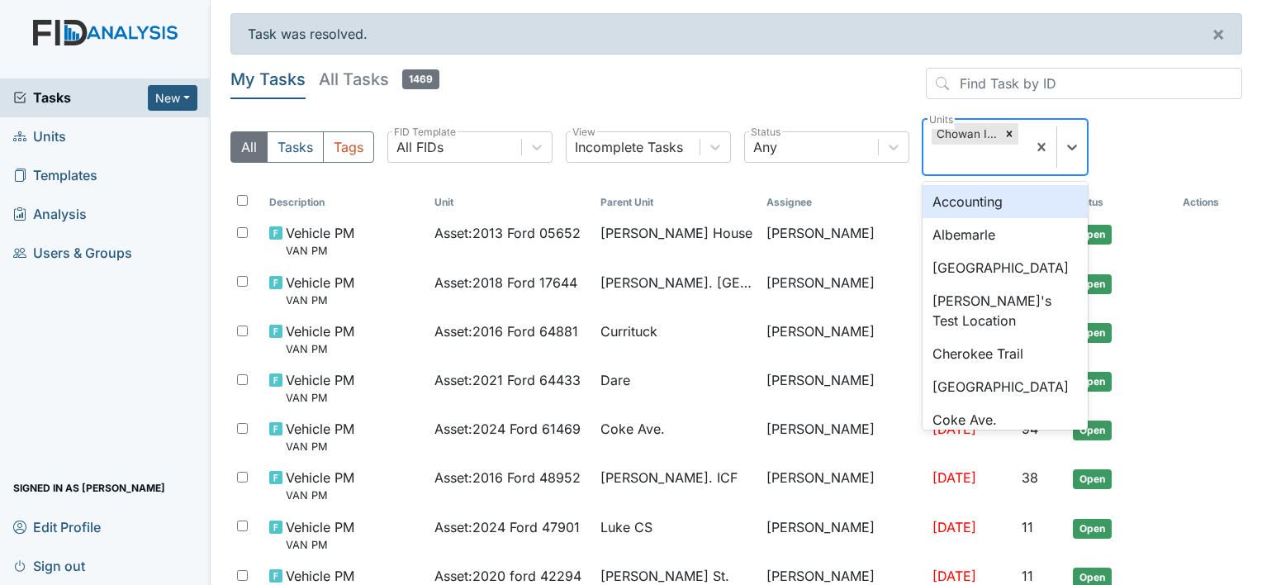
click at [956, 134] on div "Chowan ICF" at bounding box center [965, 133] width 69 height 21
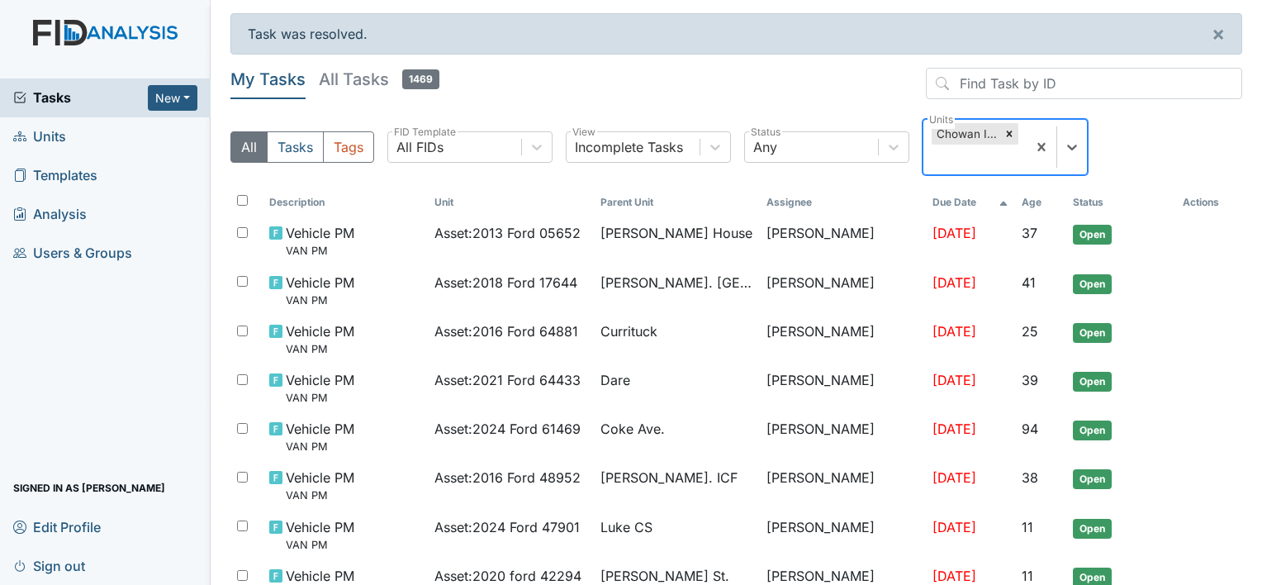
click at [956, 133] on div "Chowan ICF" at bounding box center [965, 133] width 69 height 21
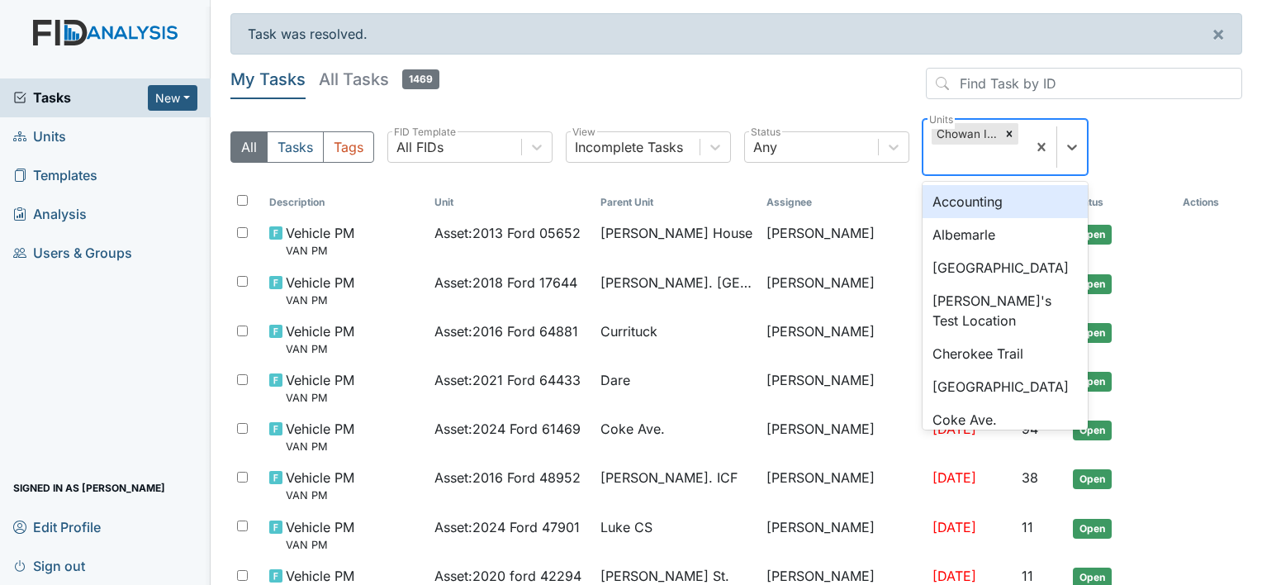
click at [956, 133] on div "Chowan ICF" at bounding box center [965, 133] width 69 height 21
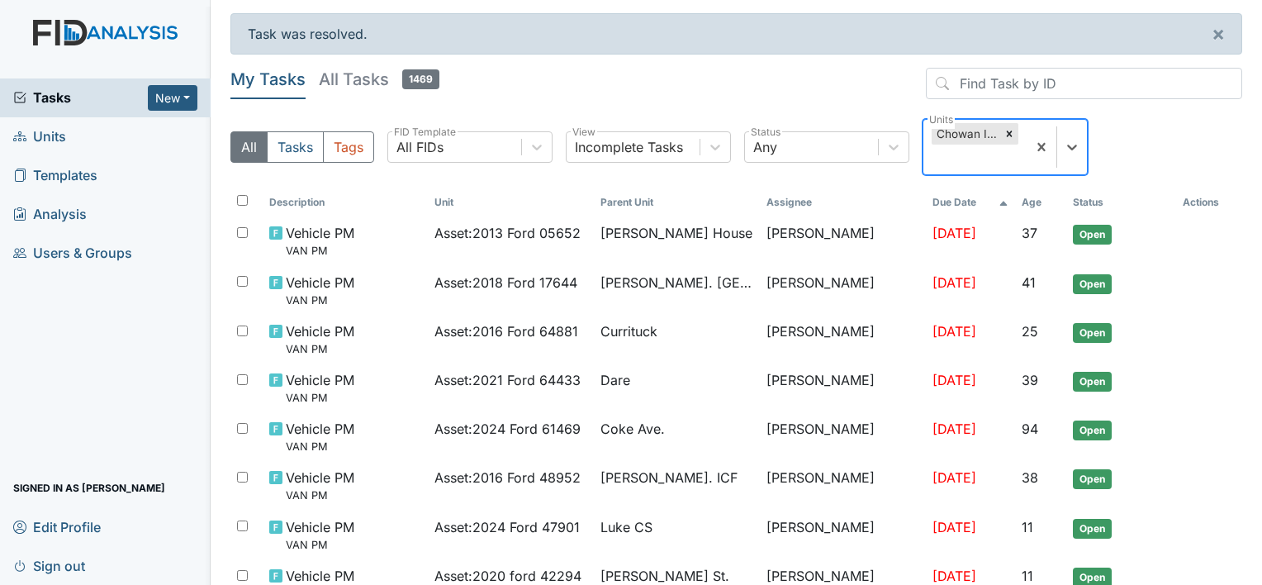
click at [958, 130] on div "Chowan ICF" at bounding box center [965, 133] width 69 height 21
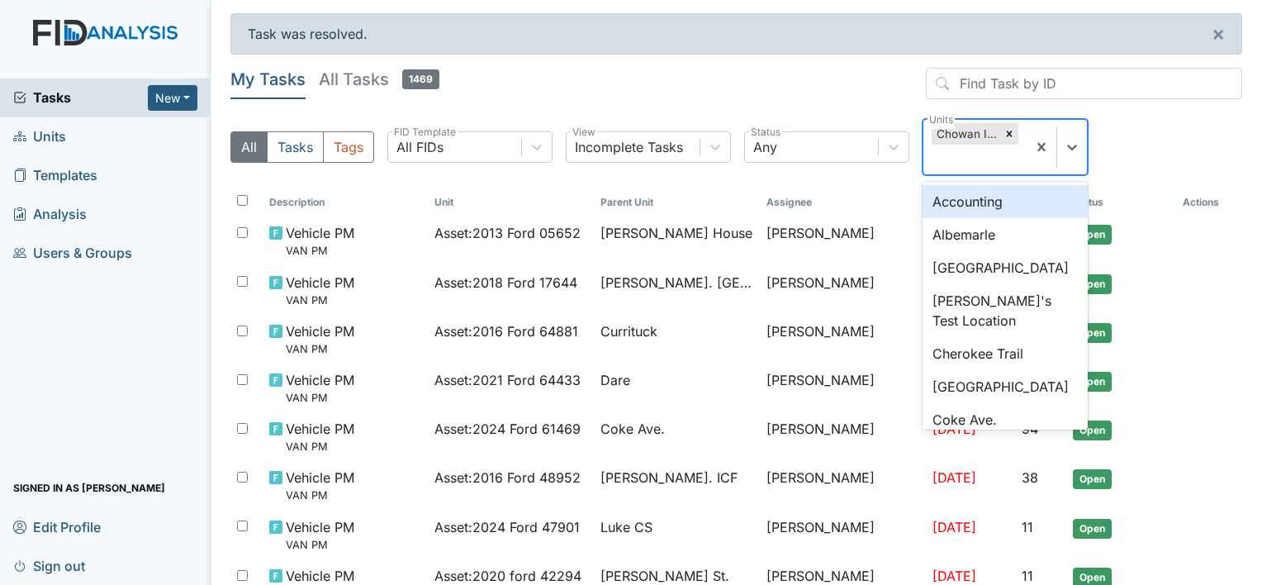
click at [958, 130] on div "Chowan ICF" at bounding box center [965, 133] width 69 height 21
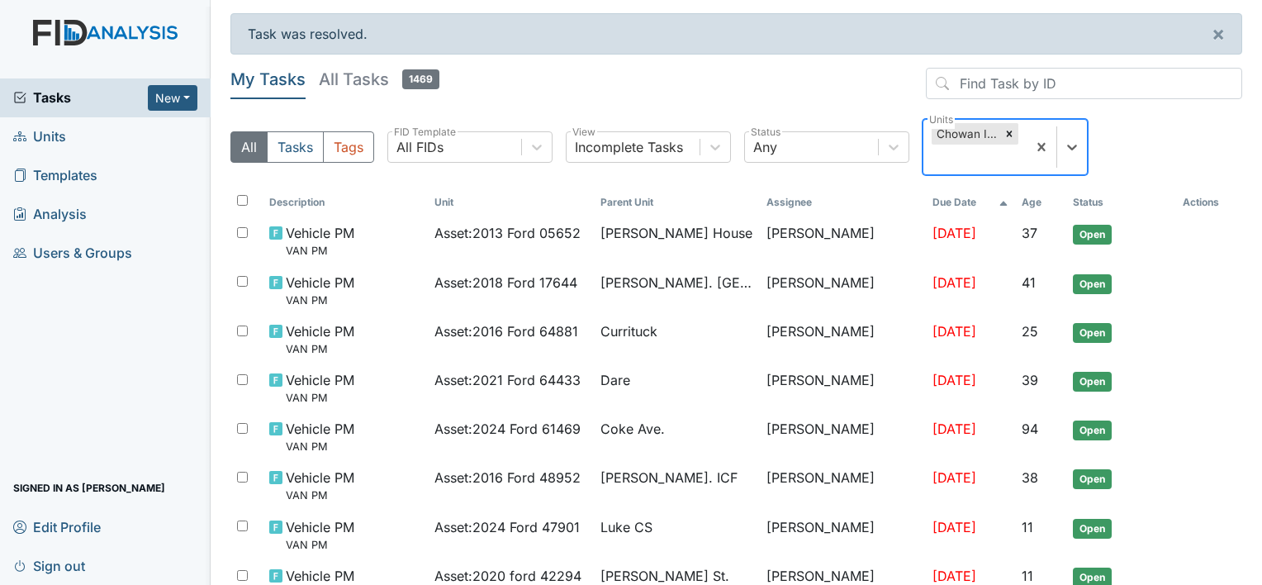
click at [958, 130] on div "Chowan ICF" at bounding box center [965, 133] width 69 height 21
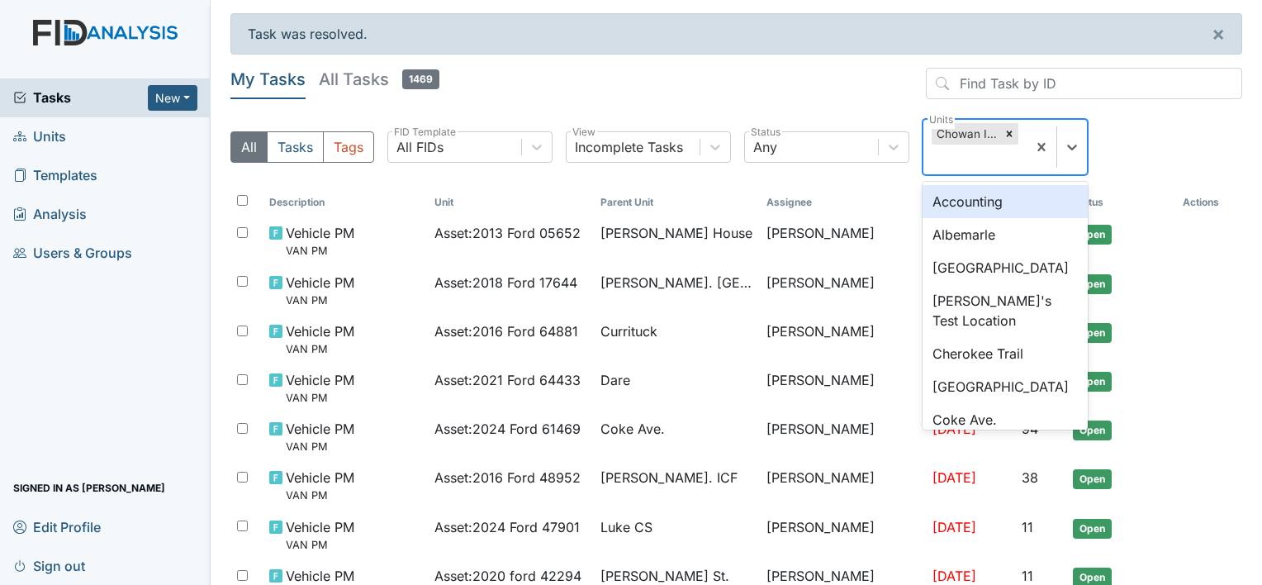
click at [958, 129] on div "Chowan ICF" at bounding box center [965, 133] width 69 height 21
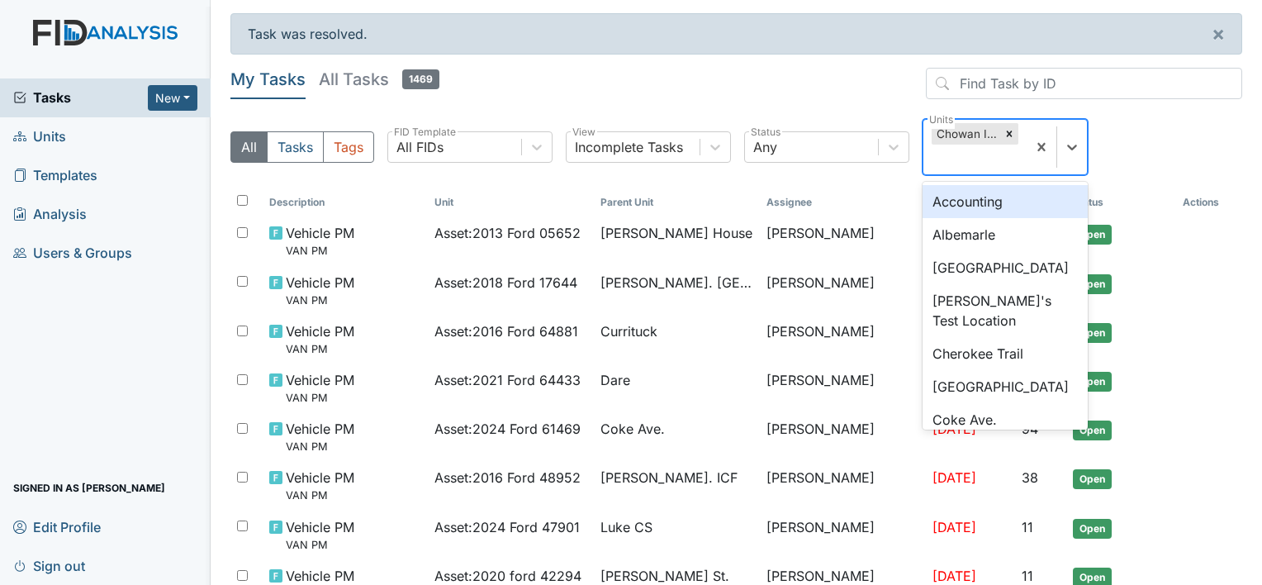
click at [958, 129] on div "Chowan ICF" at bounding box center [965, 133] width 69 height 21
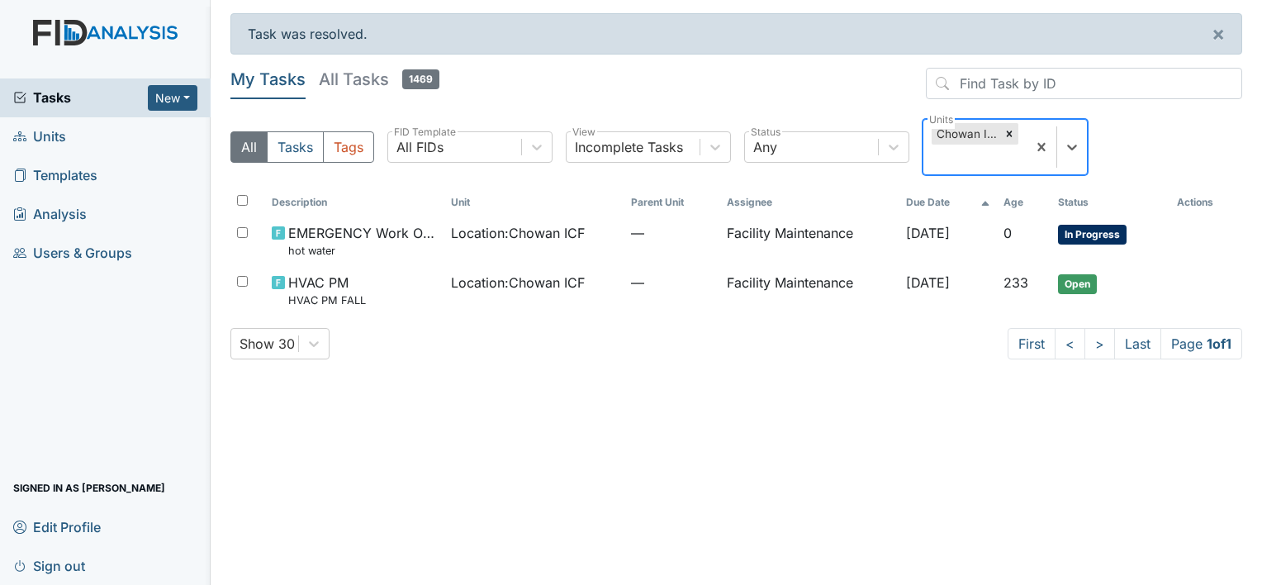
click at [958, 129] on div "Chowan ICF" at bounding box center [965, 133] width 69 height 21
click at [958, 130] on div "Chowan ICF" at bounding box center [965, 133] width 69 height 21
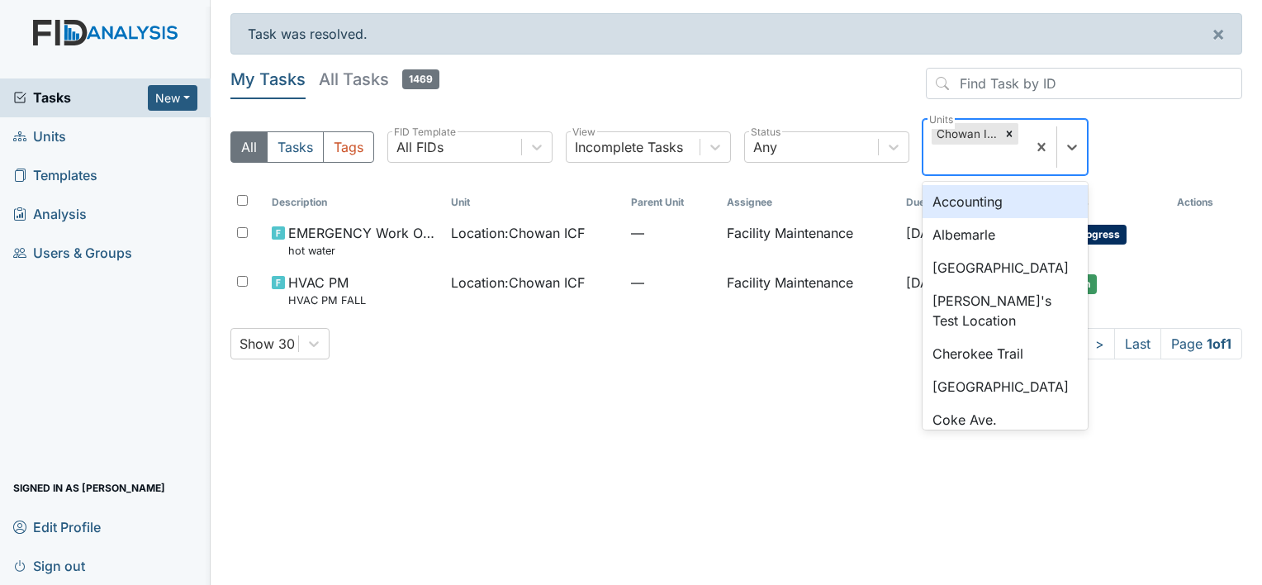
click at [958, 130] on div "Chowan ICF" at bounding box center [965, 133] width 69 height 21
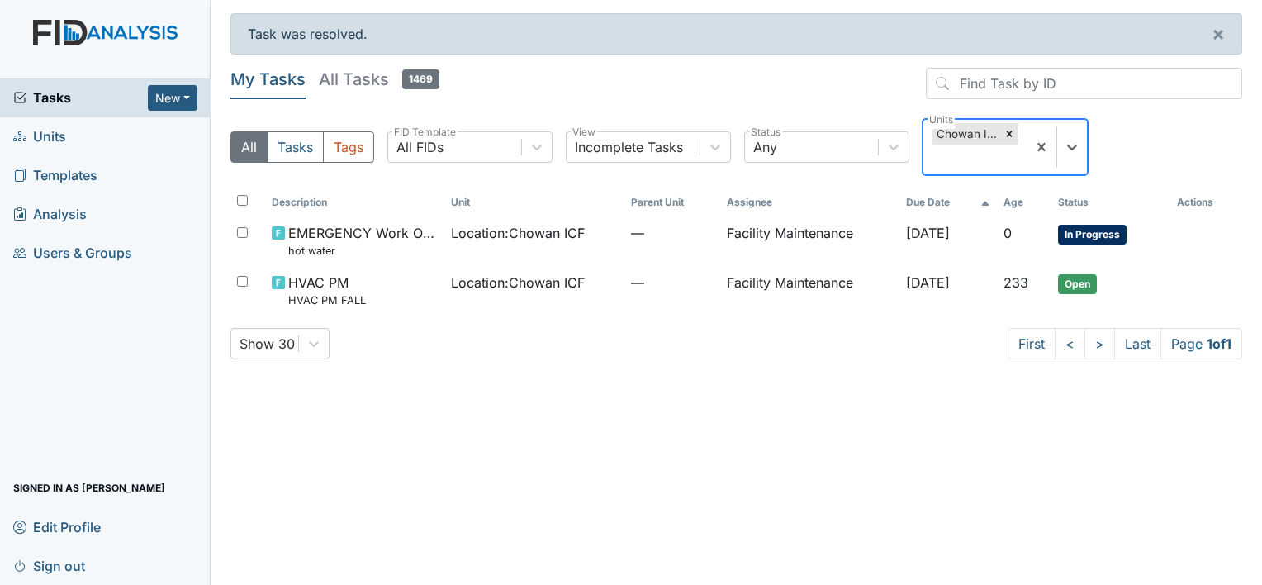
click at [958, 130] on div "Chowan ICF" at bounding box center [965, 133] width 69 height 21
